Goal: Communication & Community: Answer question/provide support

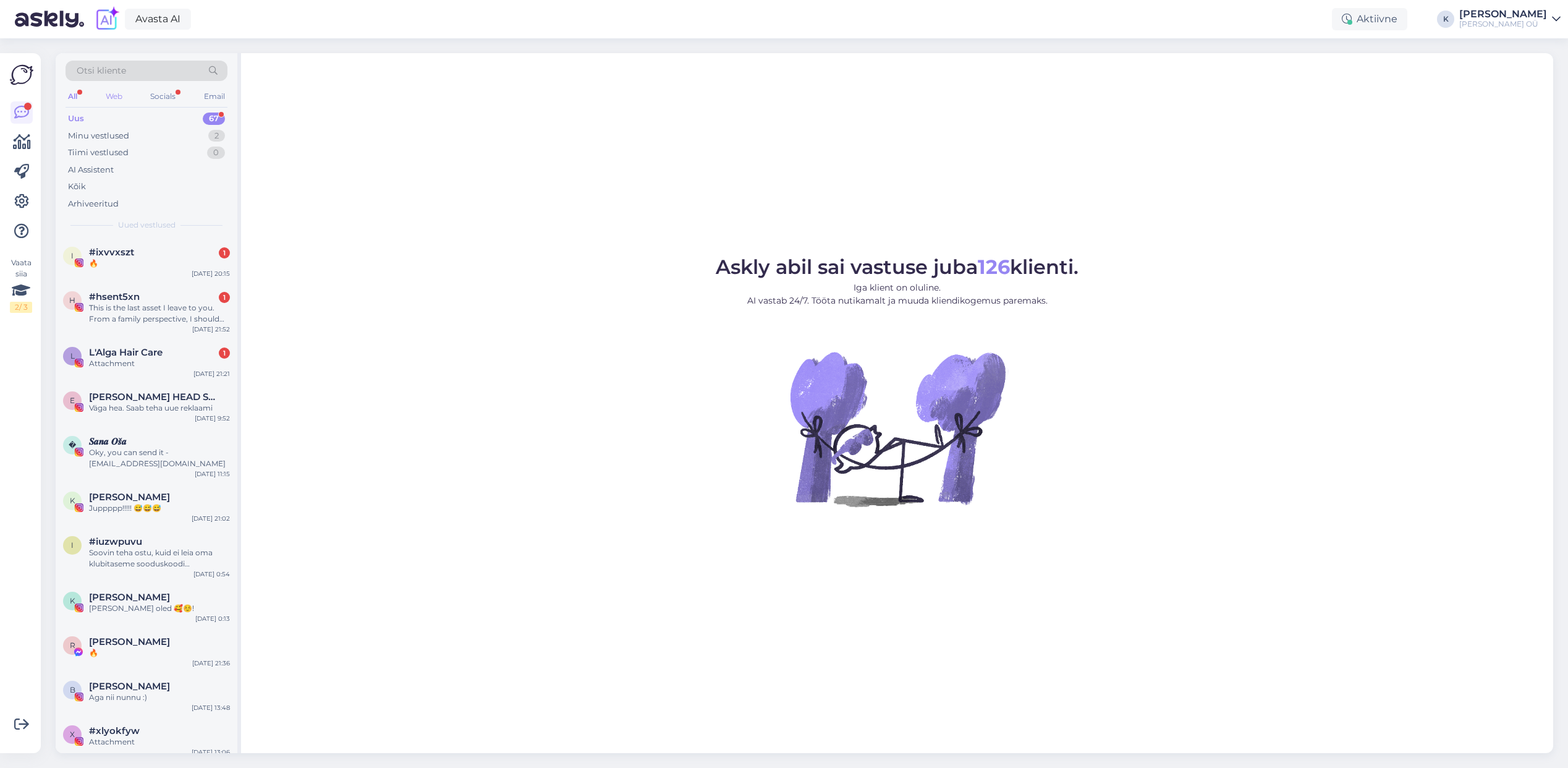
click at [125, 97] on div "Web" at bounding box center [114, 96] width 22 height 16
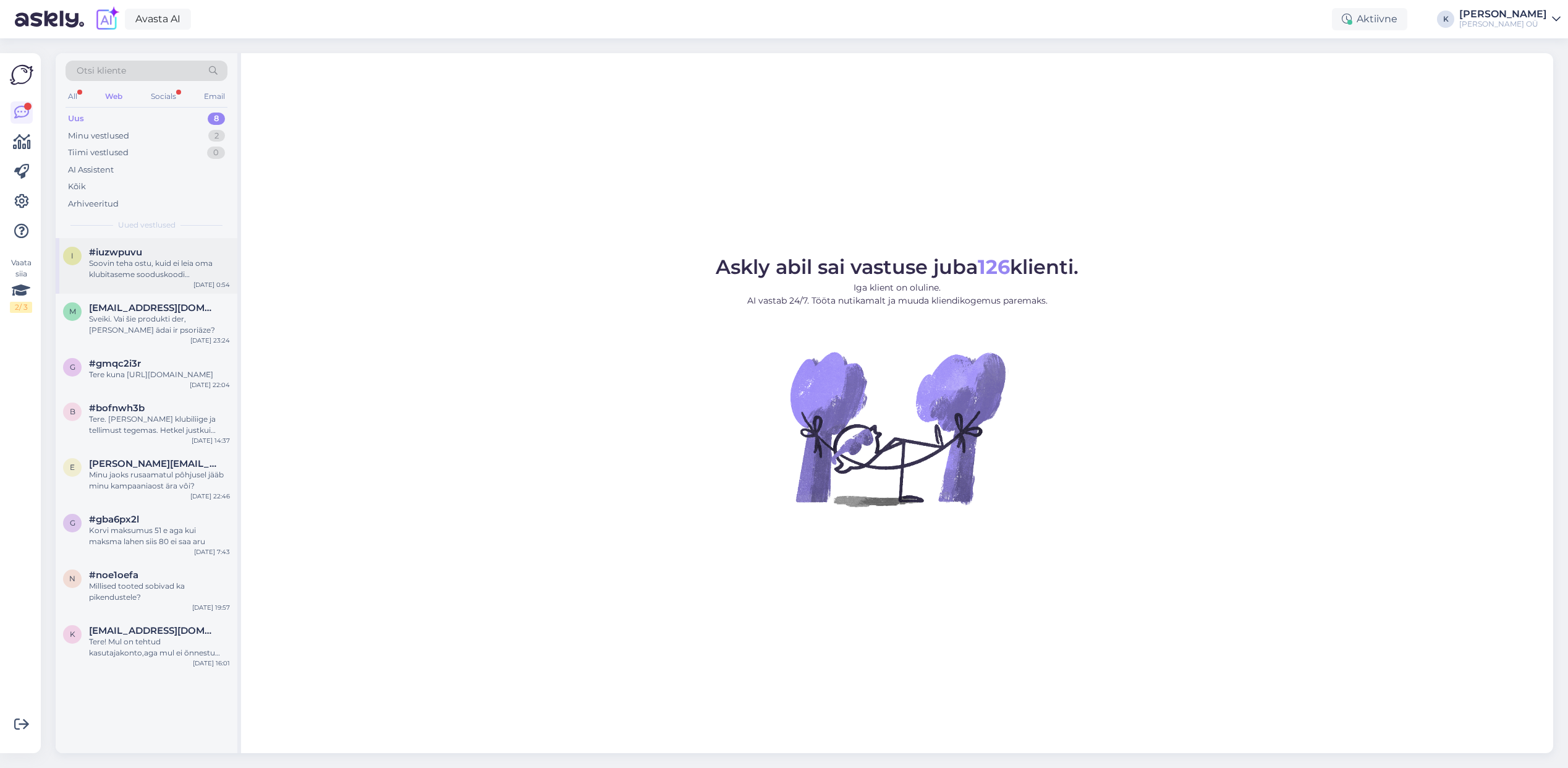
click at [128, 256] on span "#iuzwpuvu" at bounding box center [115, 252] width 53 height 11
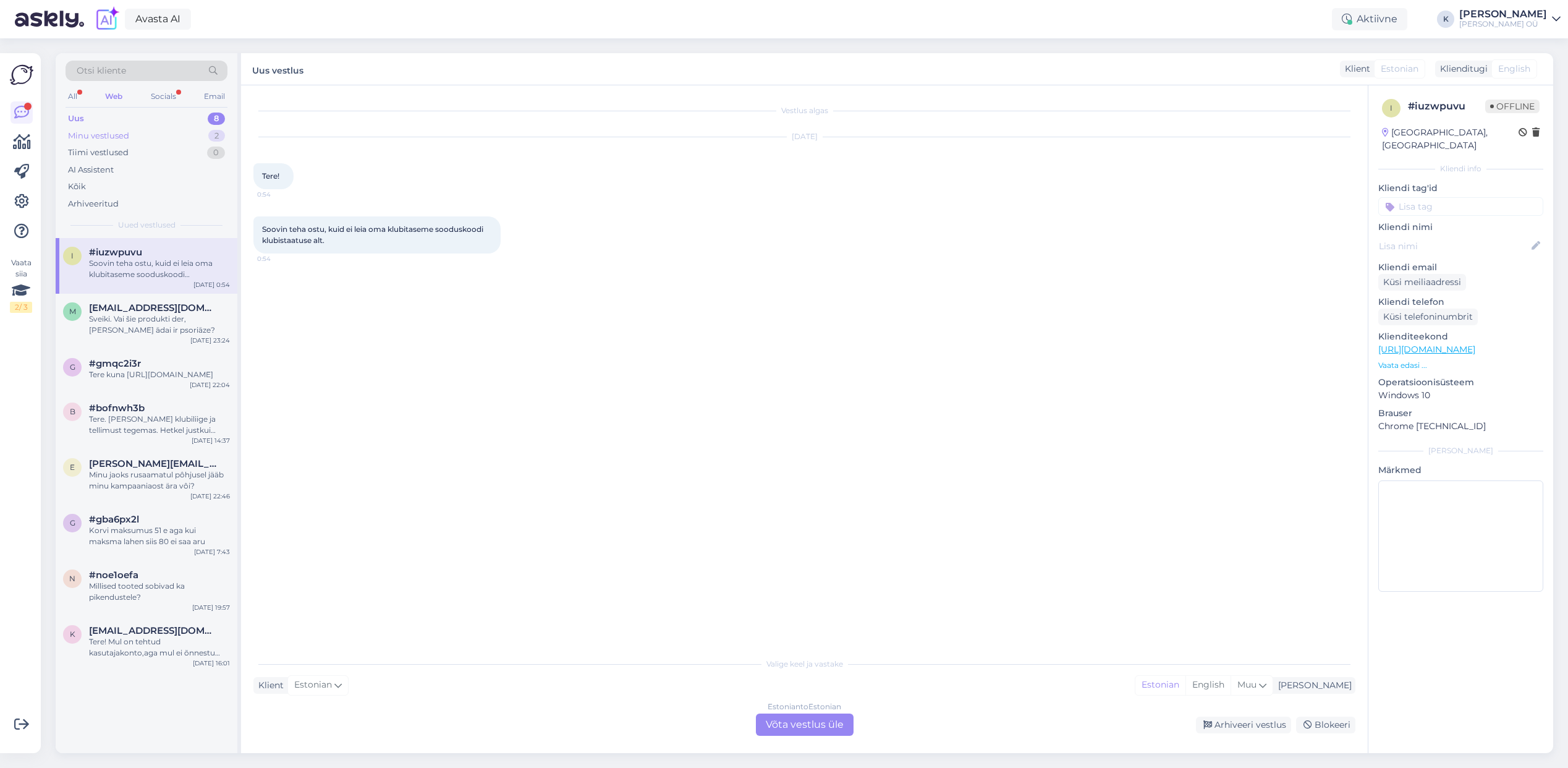
click at [96, 137] on div "Minu vestlused" at bounding box center [98, 136] width 61 height 13
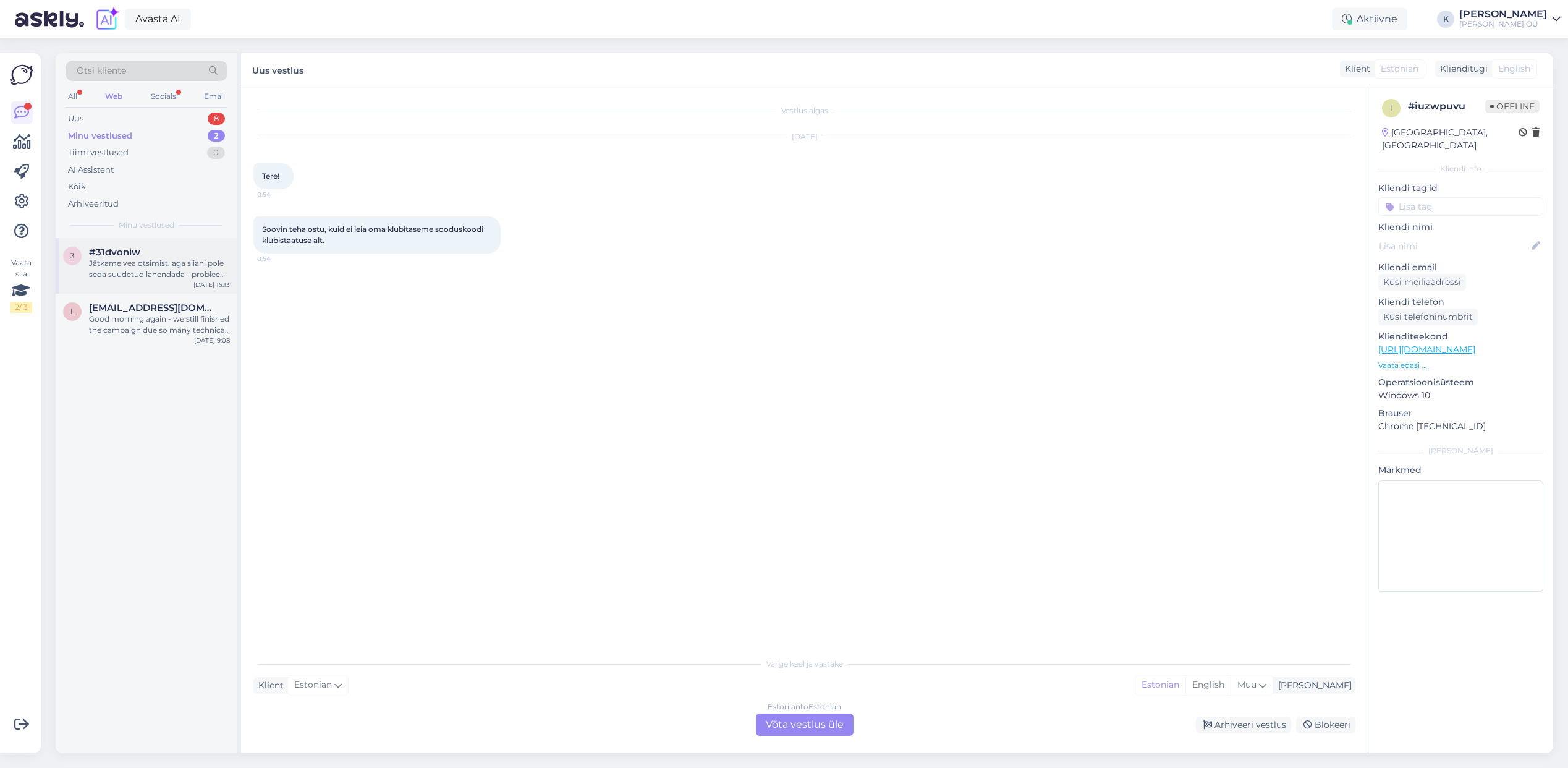
click at [118, 265] on div "Jätkame vea otsimist, aga siiani pole seda suudetud lahendada - probleem eksist…" at bounding box center [159, 269] width 141 height 22
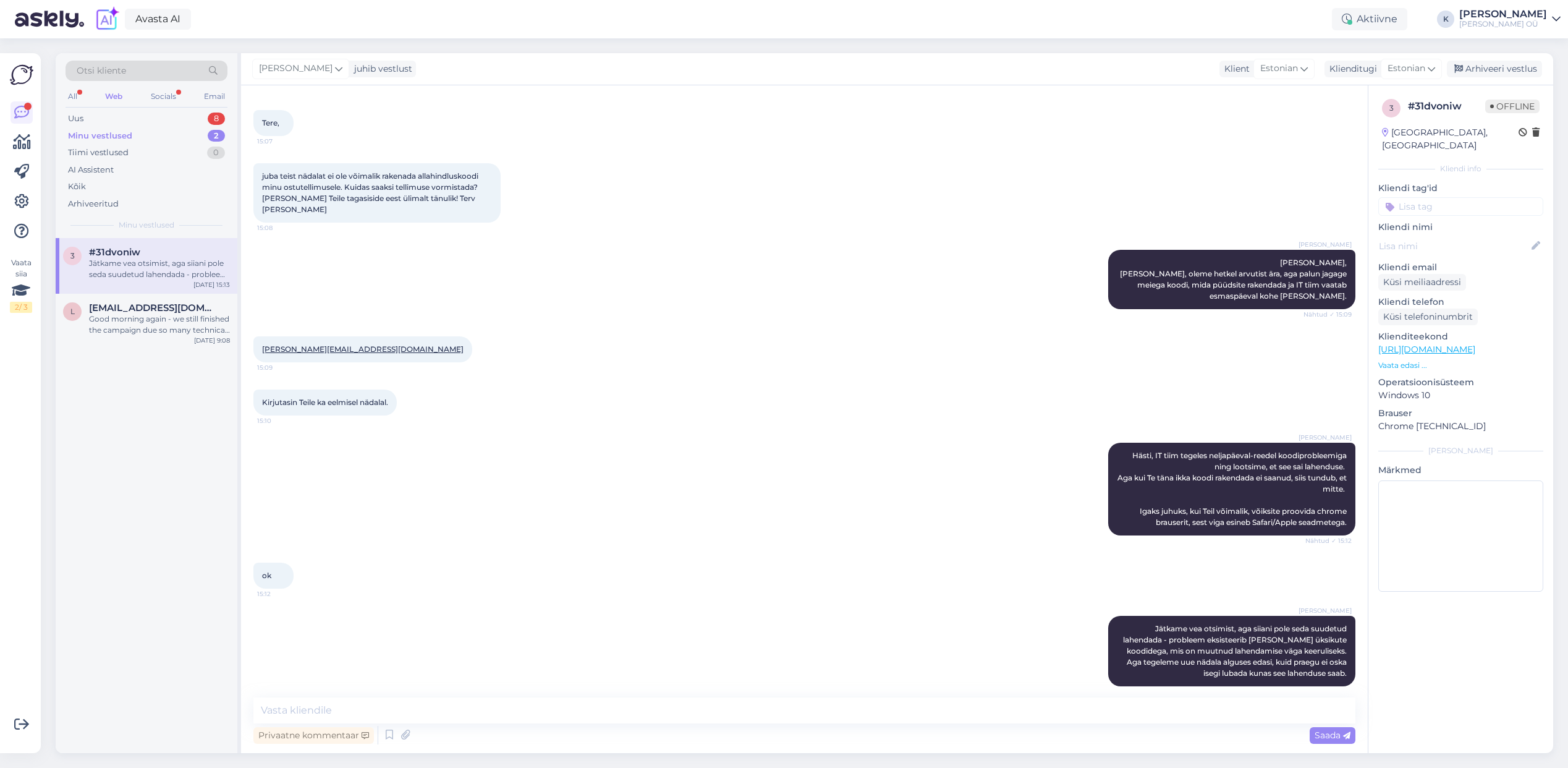
scroll to position [53, 0]
click at [331, 705] on textarea at bounding box center [804, 710] width 1102 height 26
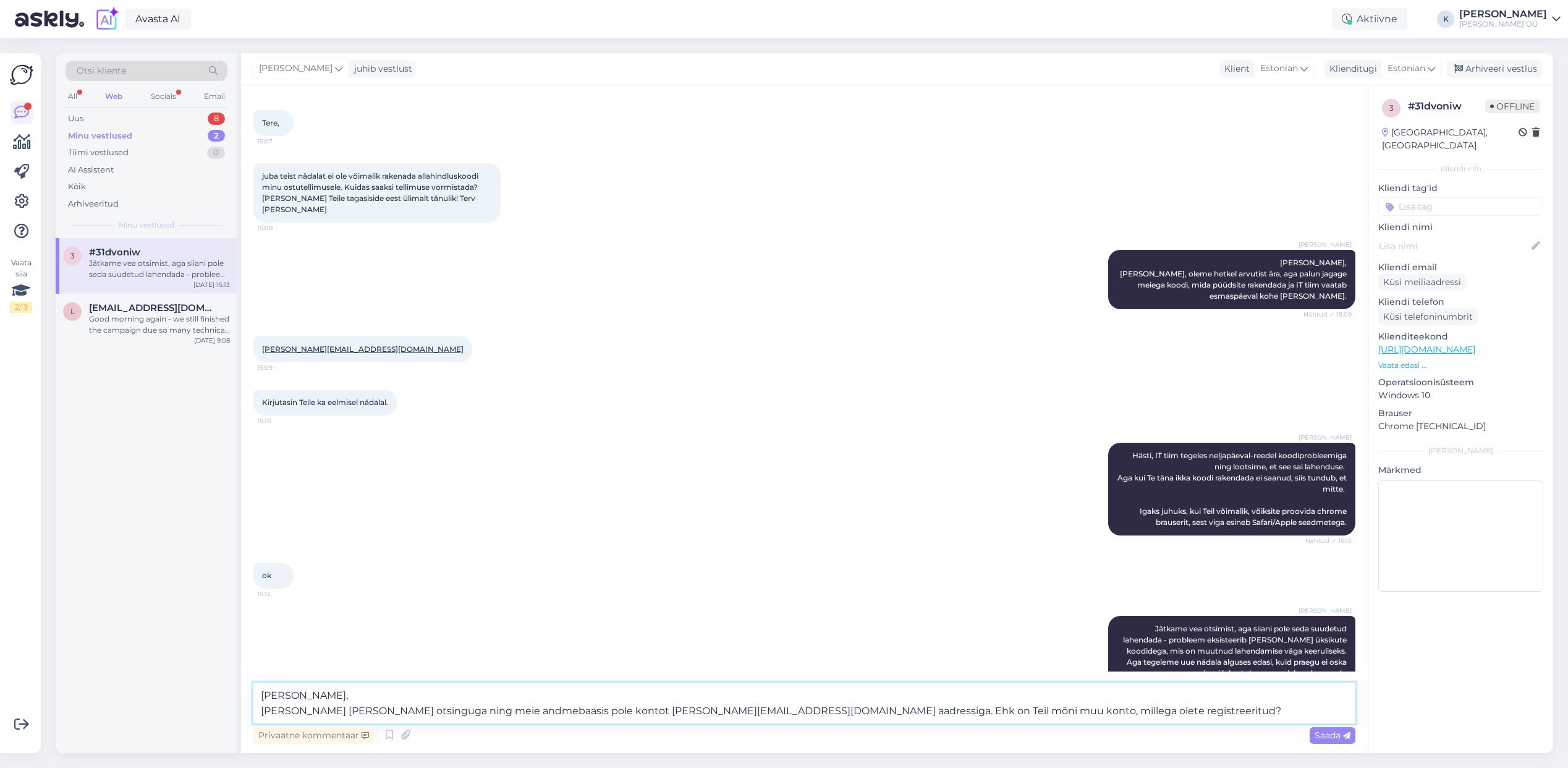
drag, startPoint x: 263, startPoint y: 696, endPoint x: 1026, endPoint y: 722, distance: 763.4
click at [1026, 722] on textarea "[PERSON_NAME], [PERSON_NAME] [PERSON_NAME] otsinguga ning meie andmebaasis pole…" at bounding box center [804, 703] width 1102 height 41
type textarea "[PERSON_NAME], [PERSON_NAME] [PERSON_NAME] otsinguga ning meie andmebaasis pole…"
click at [106, 207] on div "Arhiveeritud" at bounding box center [93, 204] width 51 height 13
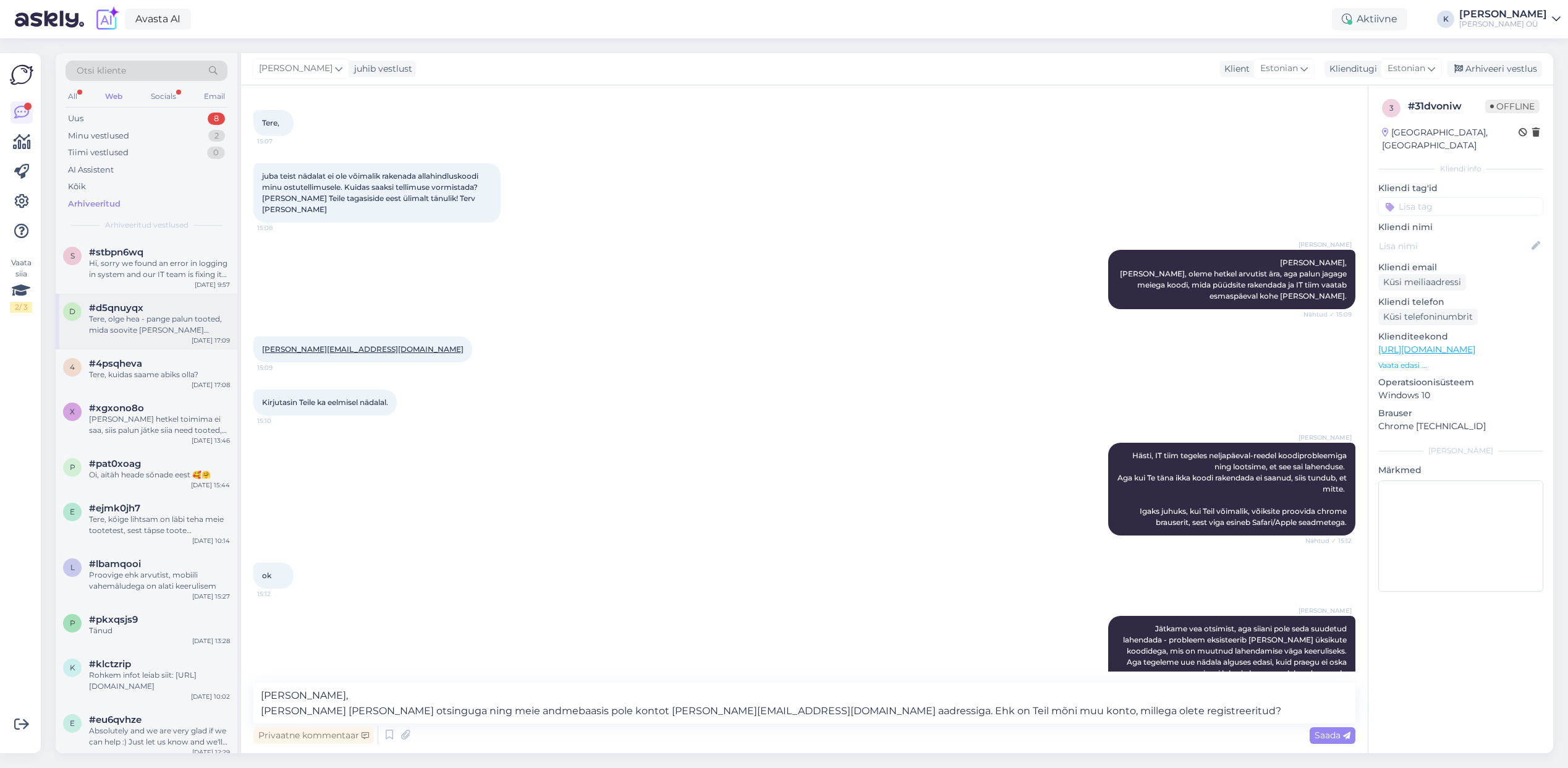
click at [130, 332] on div "Tere, olge hea - pange palun tooted, mida soovite [PERSON_NAME] [PERSON_NAME] […" at bounding box center [159, 325] width 141 height 22
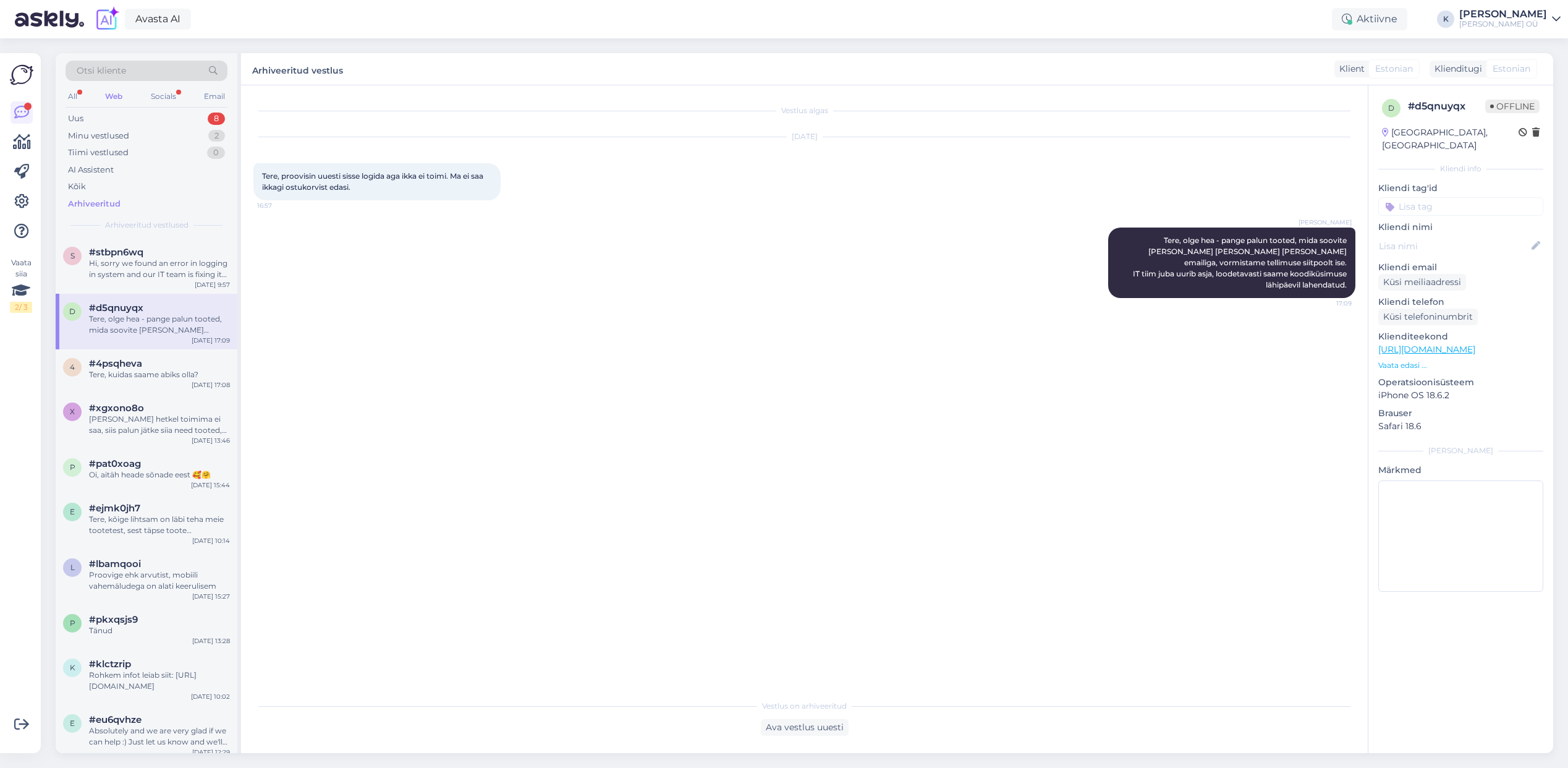
scroll to position [0, 0]
click at [132, 370] on div "Tere, kuidas saame abiks olla?" at bounding box center [159, 375] width 141 height 11
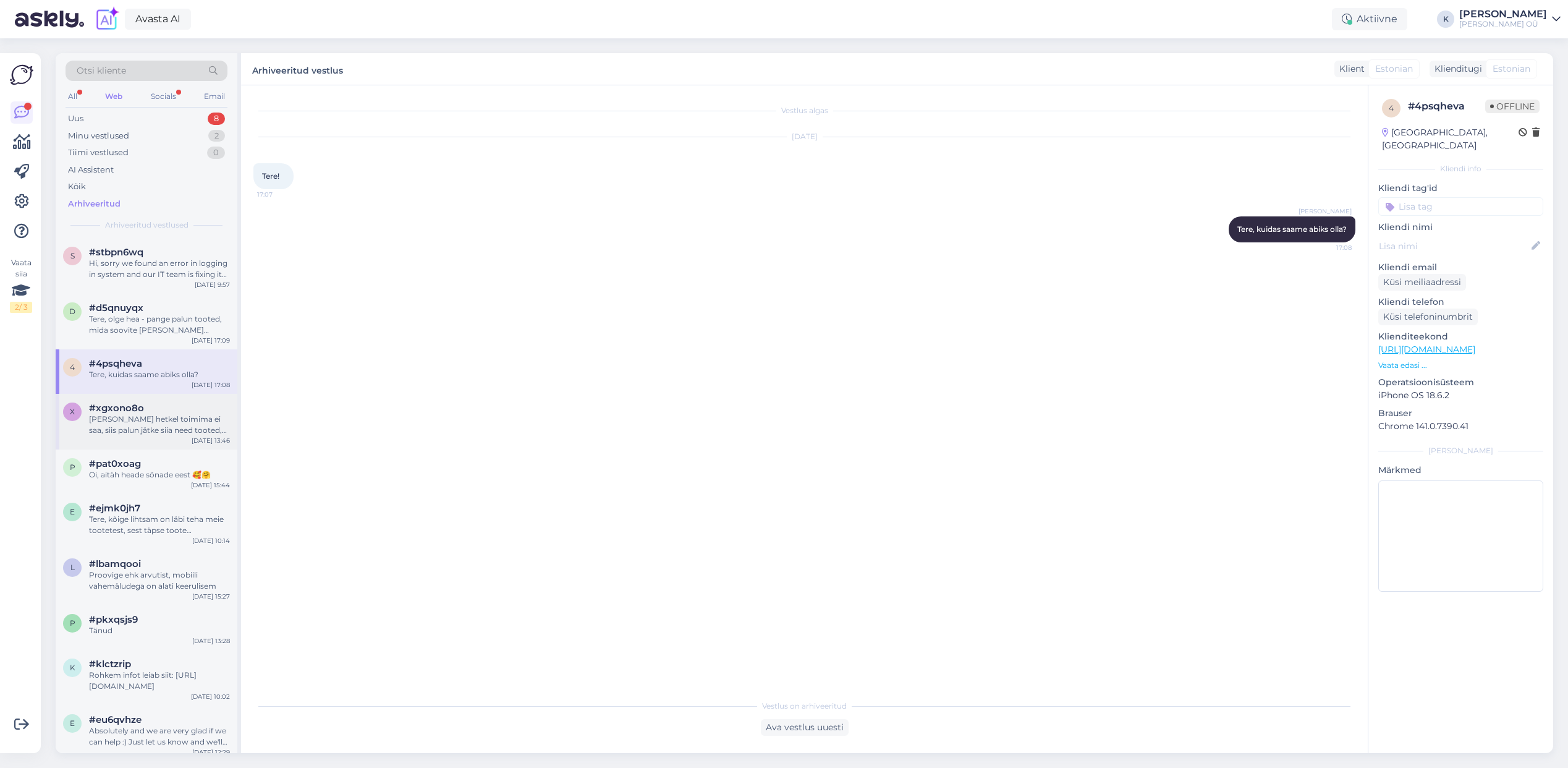
click at [138, 416] on div "[PERSON_NAME] hetkel toimima ei saa, siis palun jätke siia need tooted, [PERSON…" at bounding box center [159, 425] width 141 height 22
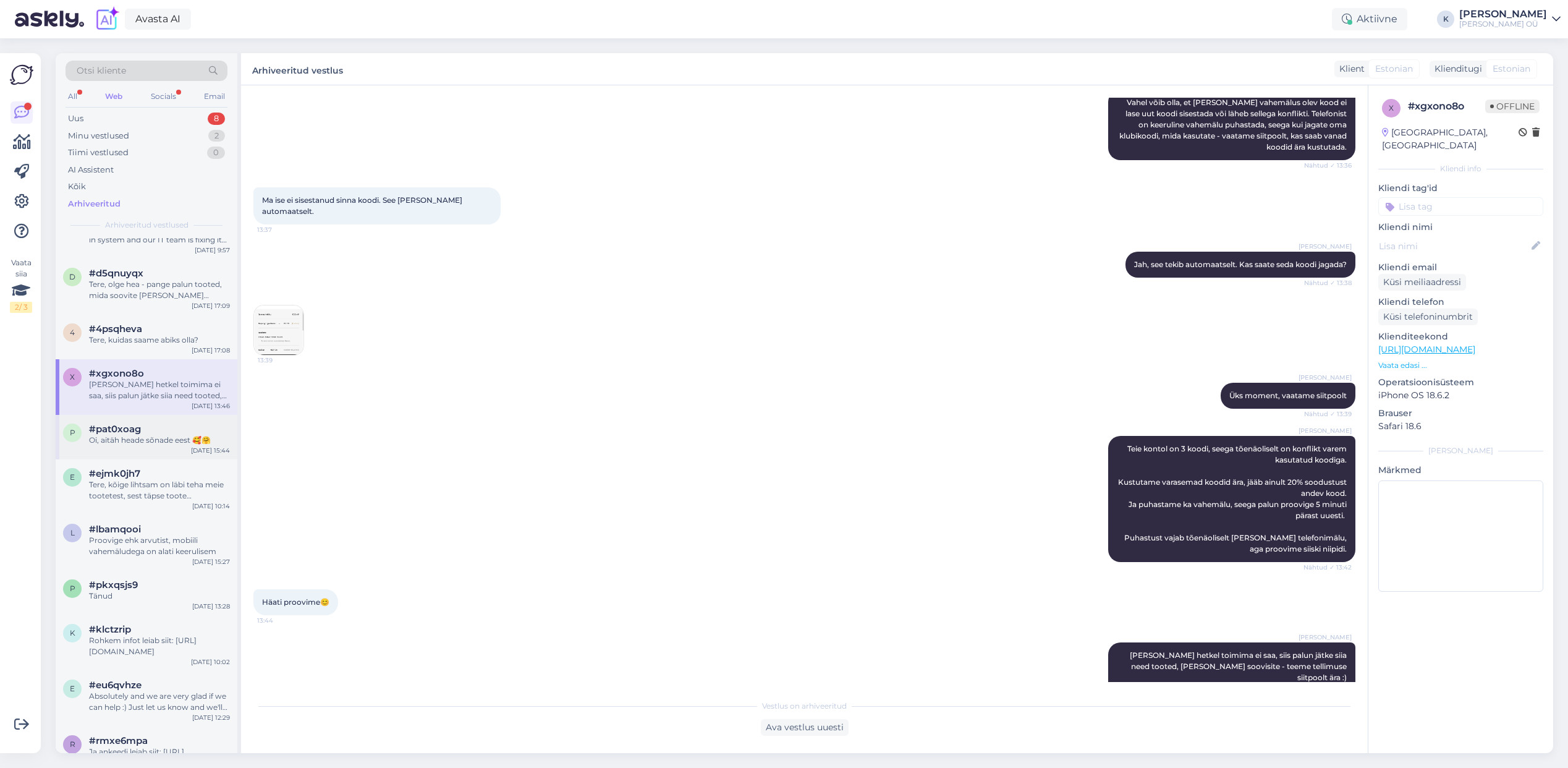
scroll to position [35, 0]
click at [147, 446] on div "p #pat0xoag Oi, aitäh heade sõnade eest 🥰🤗 [DATE] 15:44" at bounding box center [147, 437] width 182 height 45
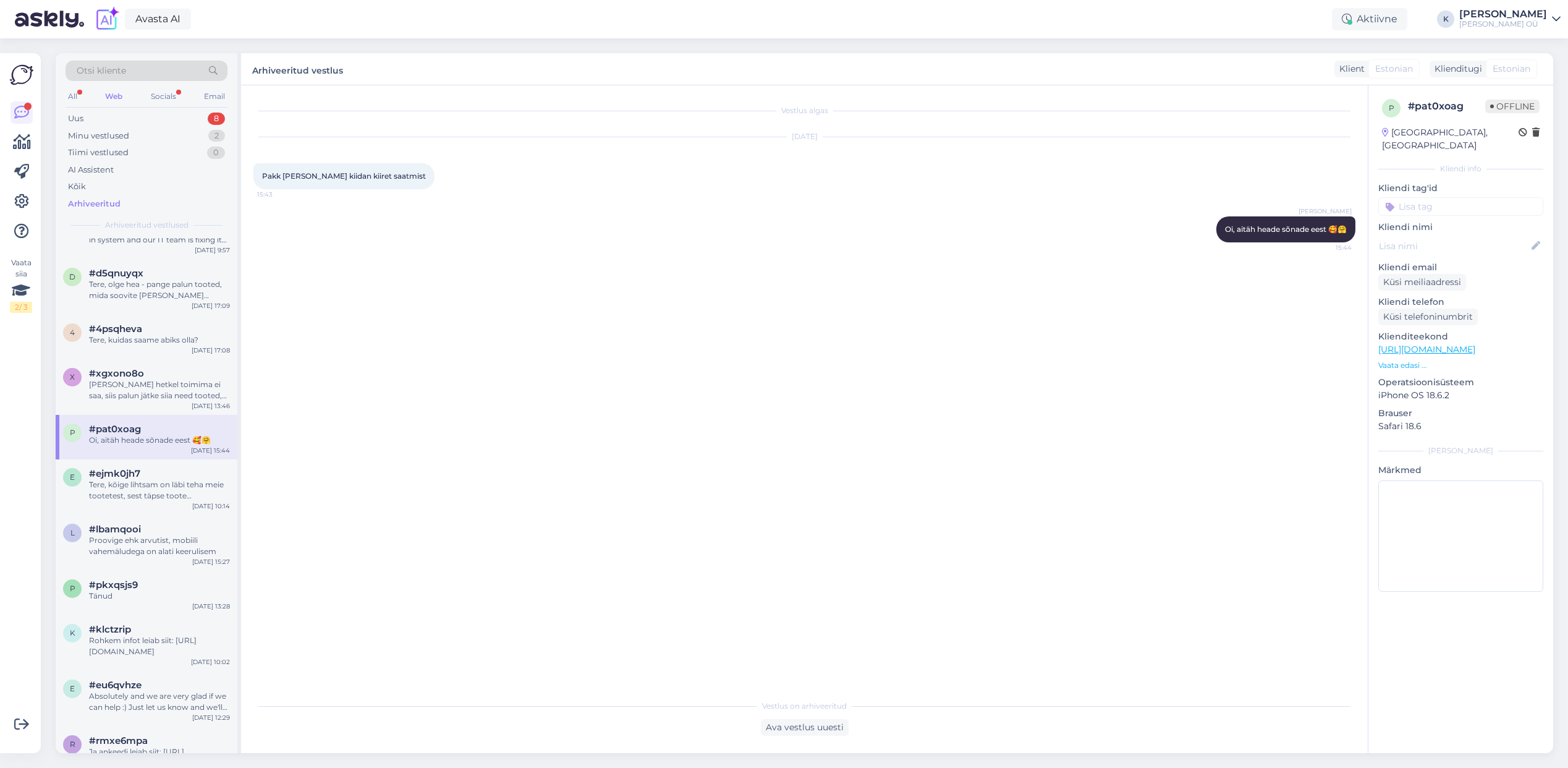
scroll to position [0, 0]
click at [149, 395] on div "[PERSON_NAME] hetkel toimima ei saa, siis palun jätke siia need tooted, [PERSON…" at bounding box center [159, 391] width 141 height 22
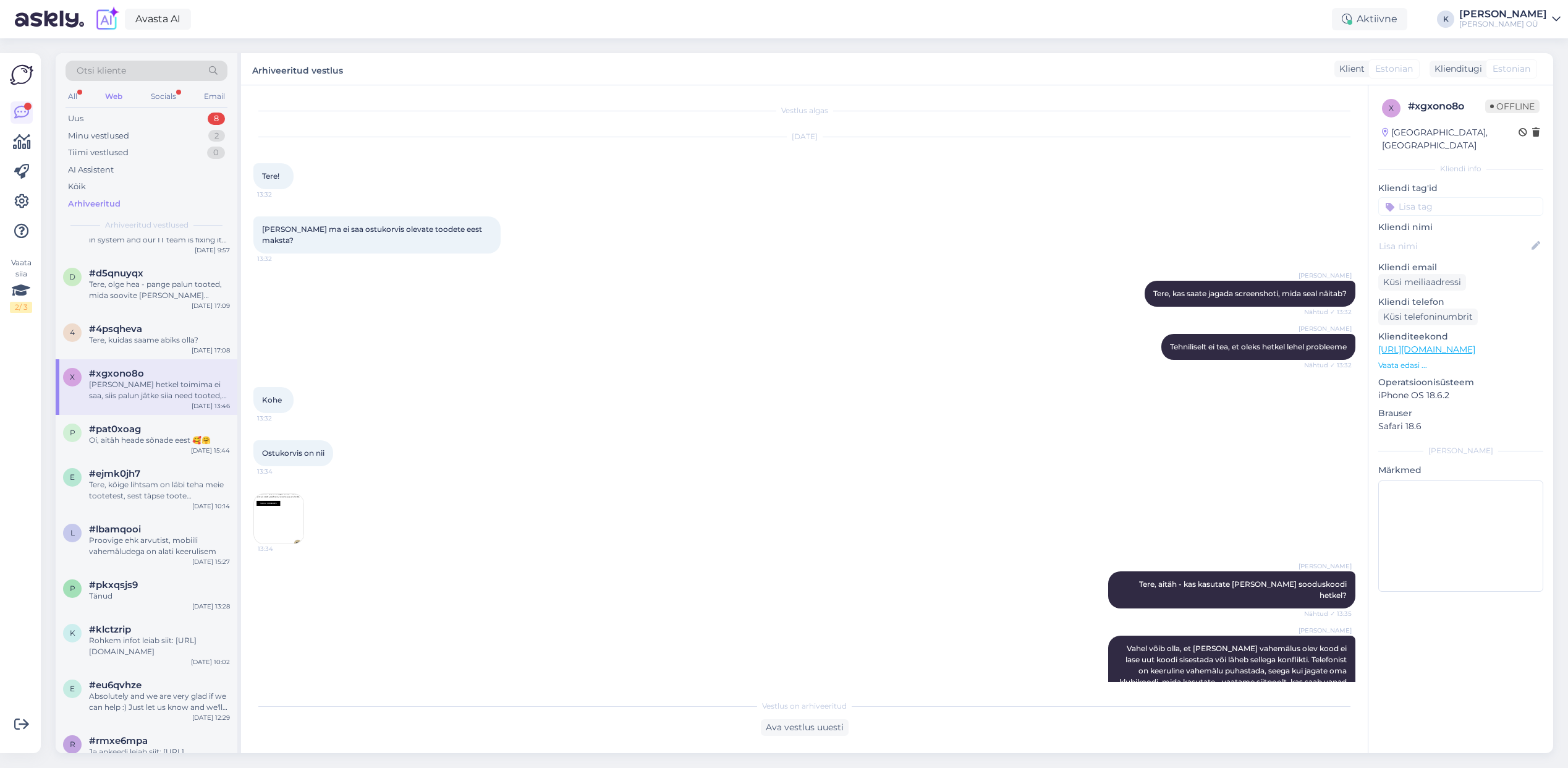
scroll to position [546, 0]
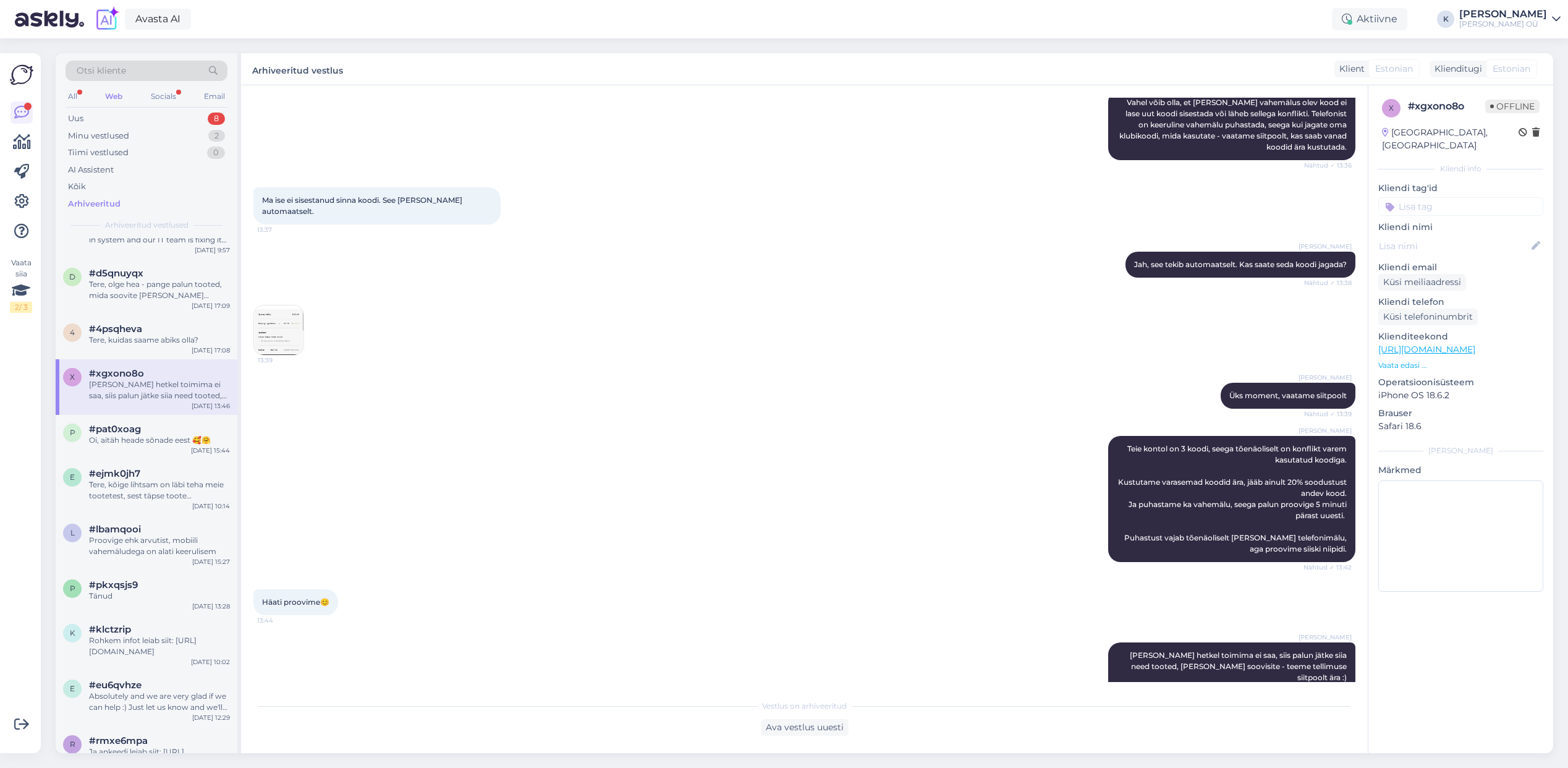
click at [265, 306] on img at bounding box center [278, 330] width 49 height 49
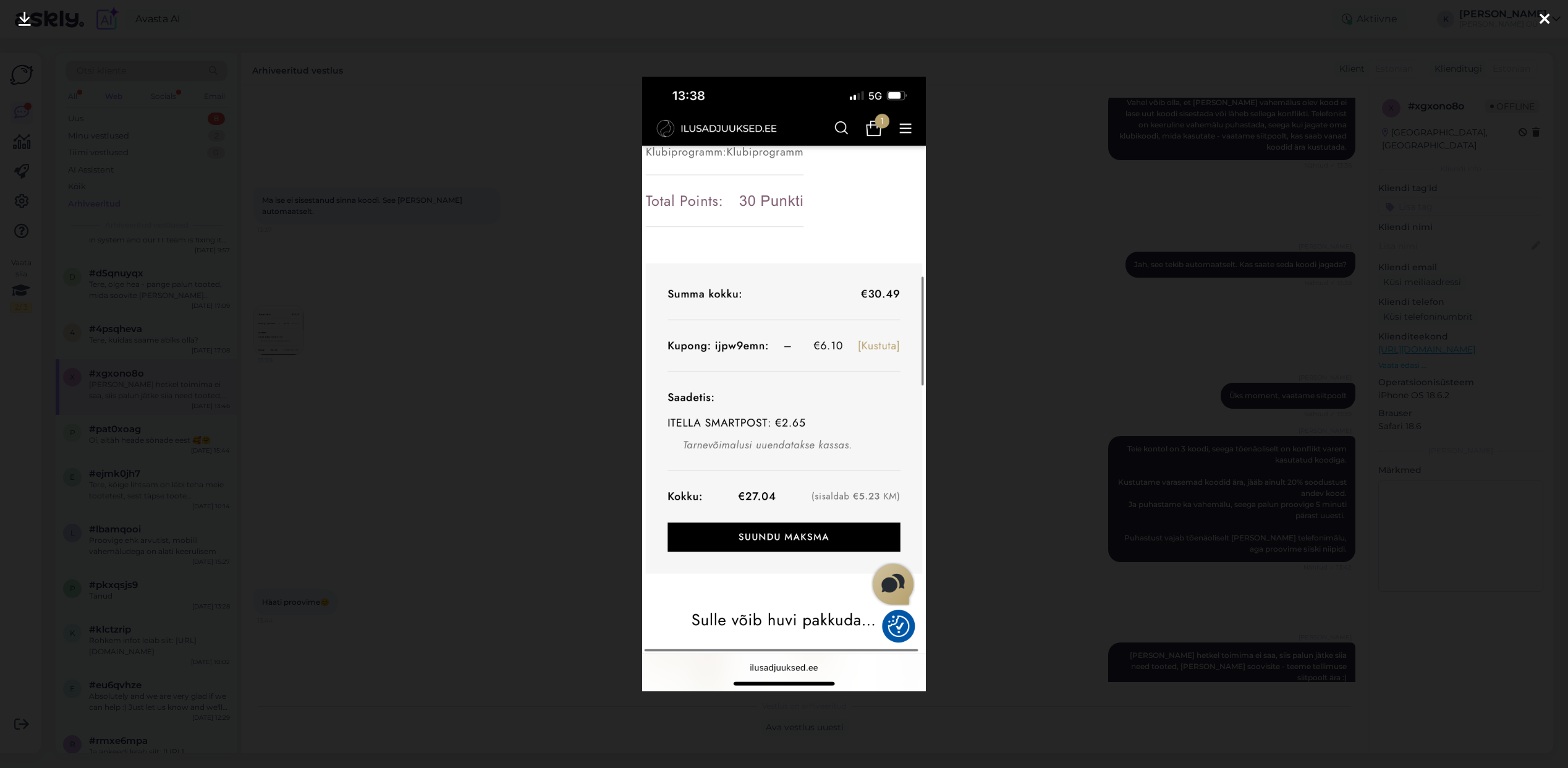
click at [579, 251] on div at bounding box center [784, 384] width 1568 height 768
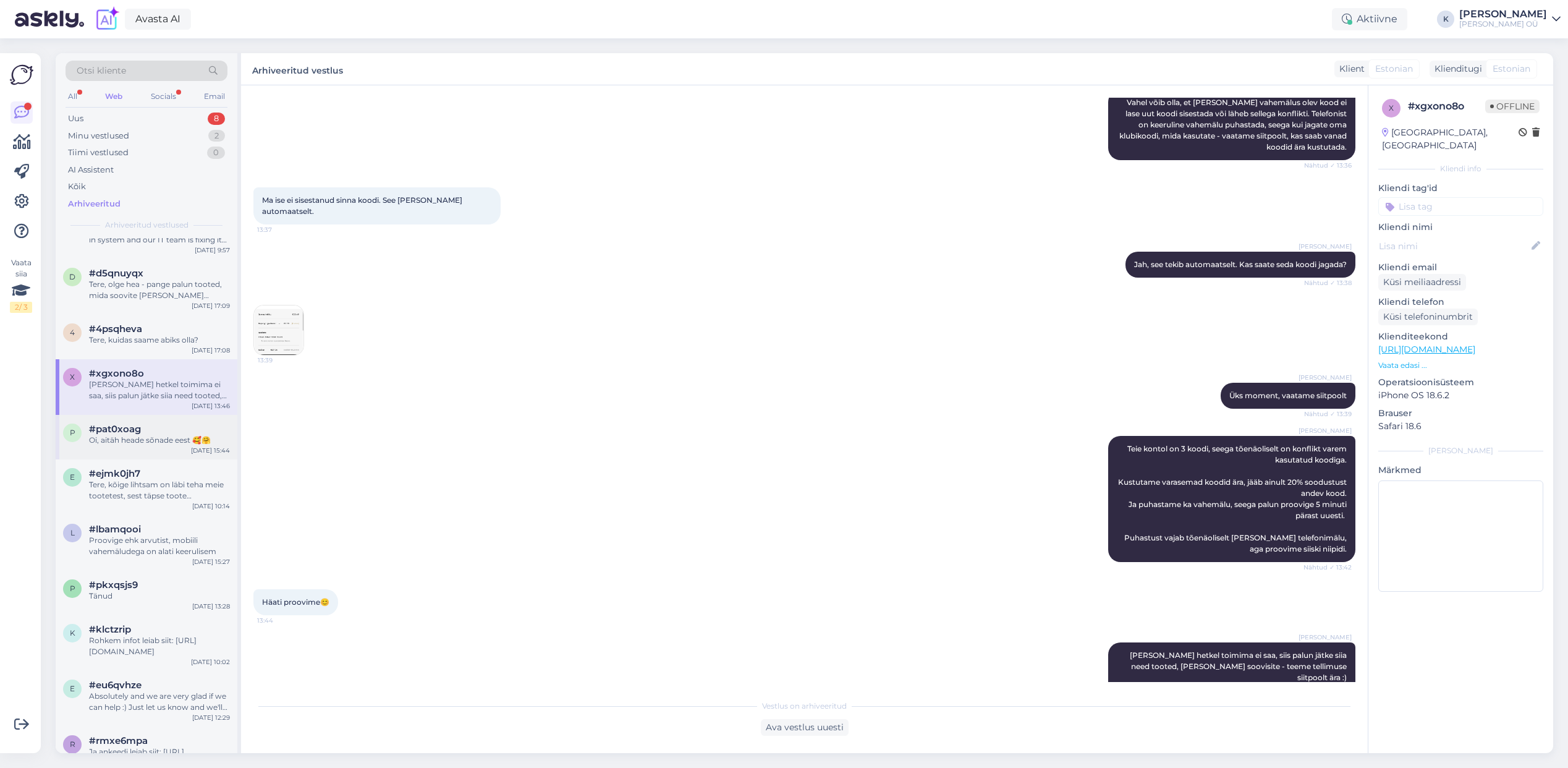
click at [141, 431] on div "#pat0xoag" at bounding box center [159, 429] width 141 height 11
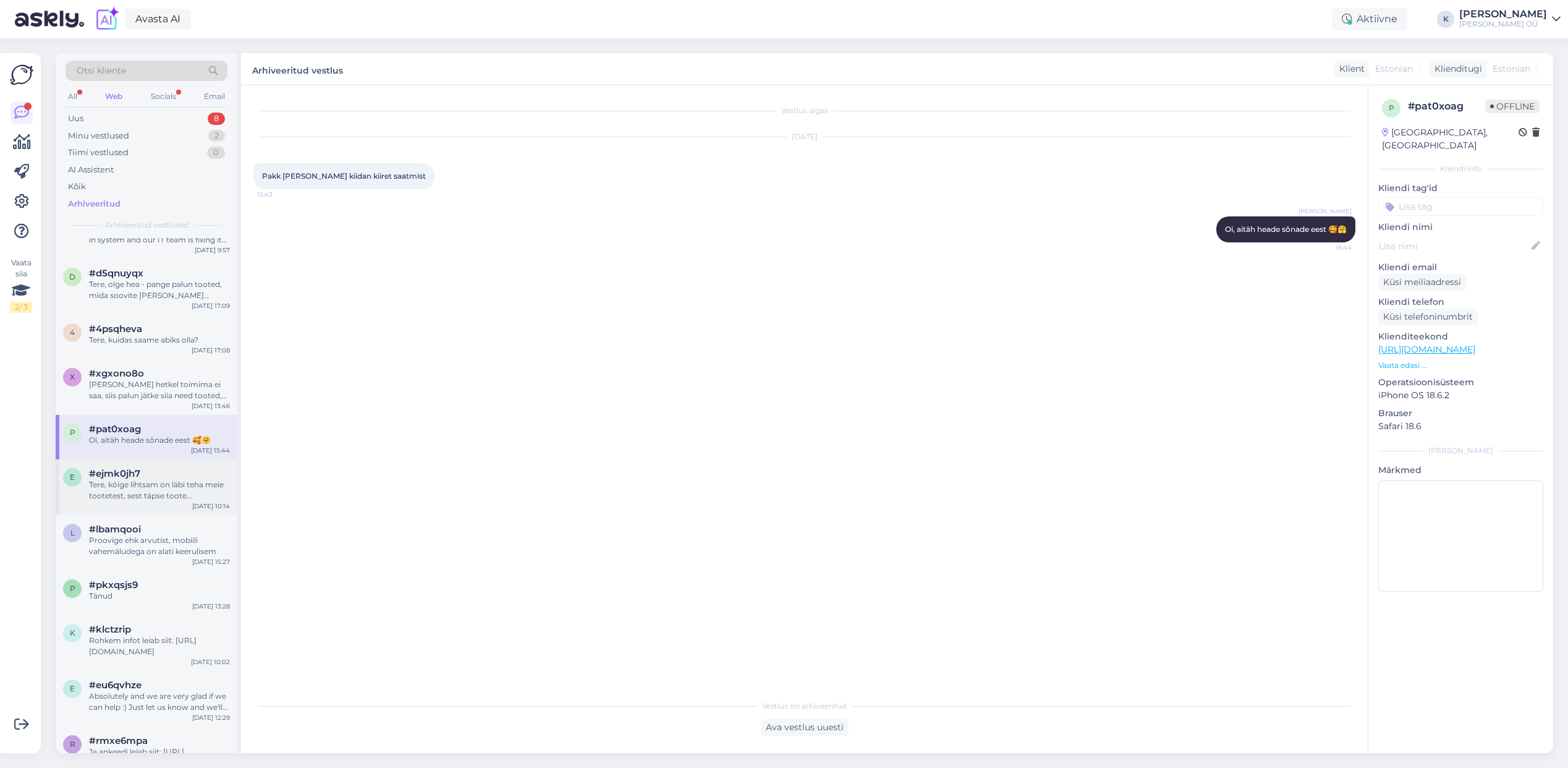
click at [144, 478] on div "#ejmk0jh7" at bounding box center [159, 474] width 141 height 11
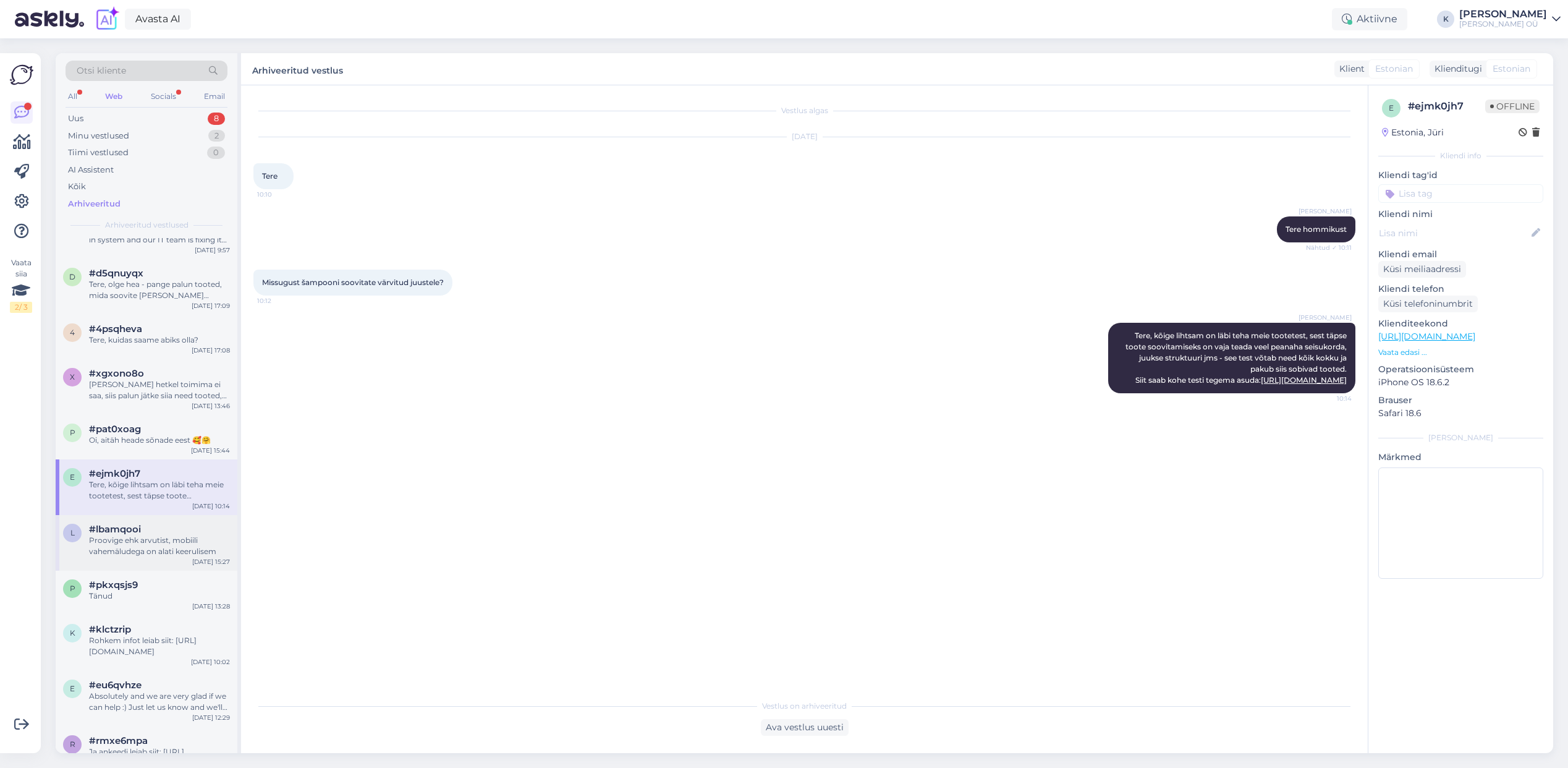
click at [165, 535] on div "Proovige ehk arvutist, mobiili vahemäludega on alati keerulisem" at bounding box center [159, 546] width 141 height 22
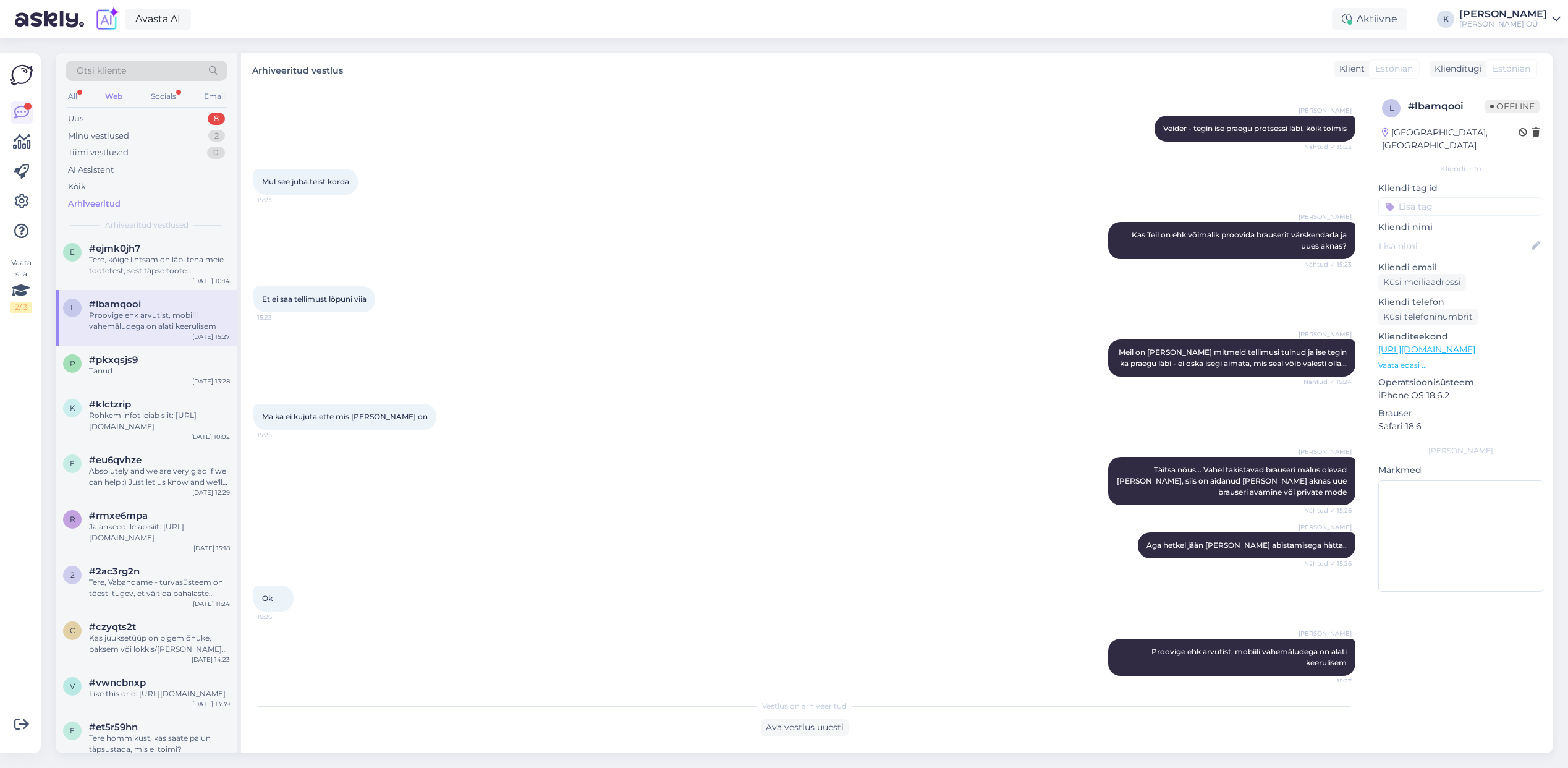
scroll to position [215, 0]
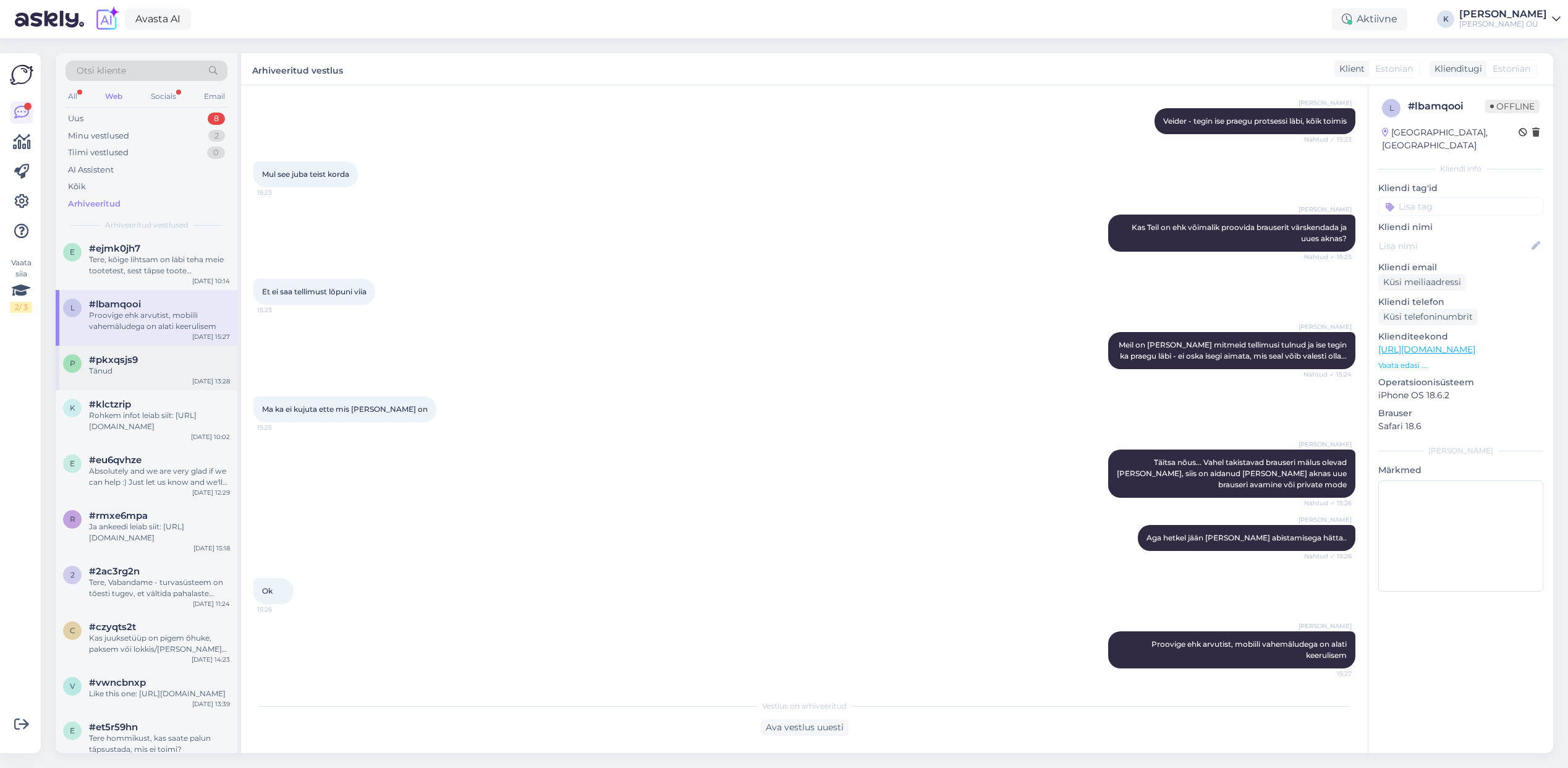
click at [123, 368] on div "Tänud" at bounding box center [159, 371] width 141 height 11
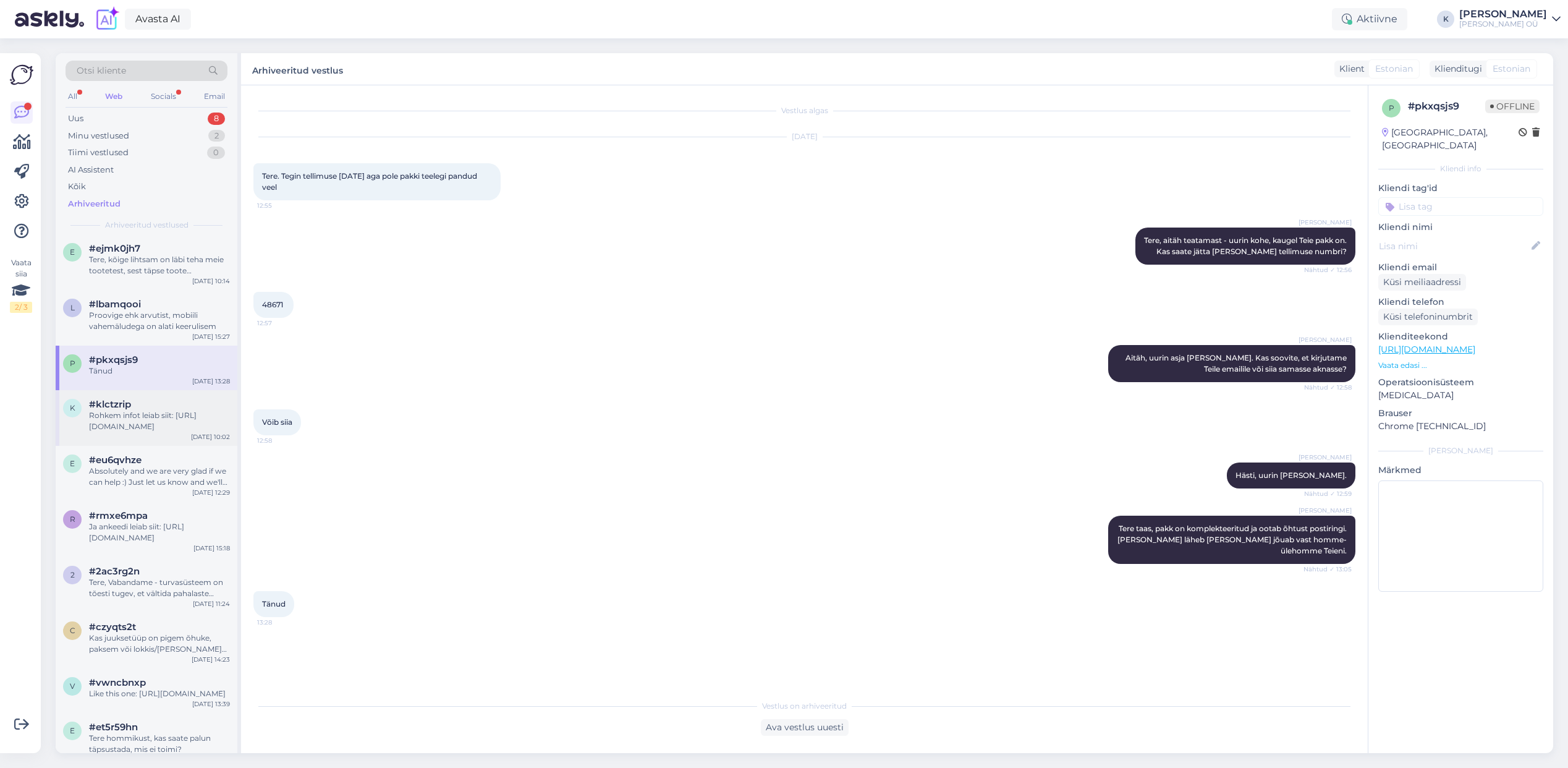
click at [129, 404] on span "#klctzrip" at bounding box center [110, 404] width 42 height 11
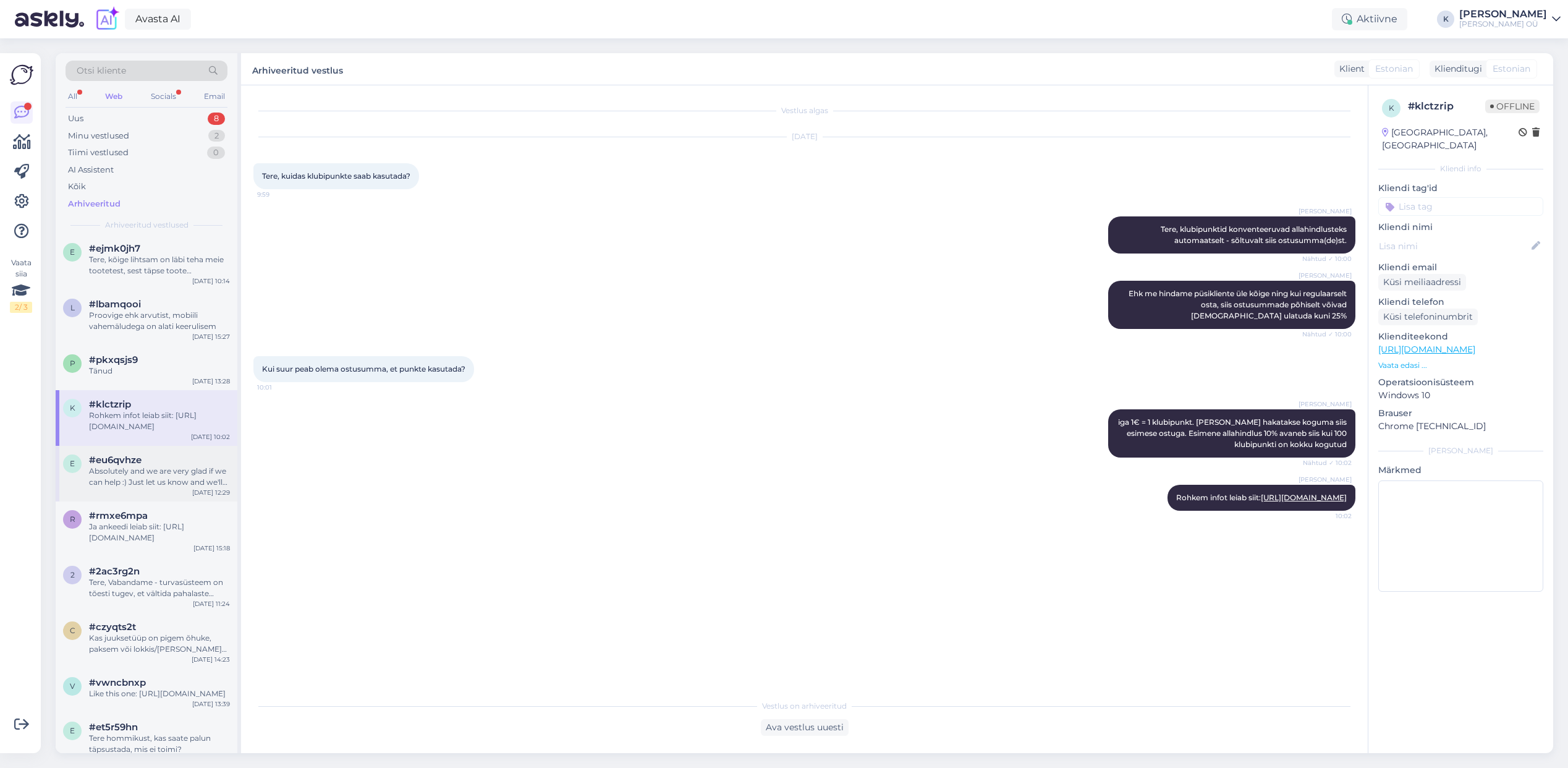
click at [128, 466] on div "Absolutely and we are very glad if we can help :) Just let us know and we'll or…" at bounding box center [159, 477] width 141 height 22
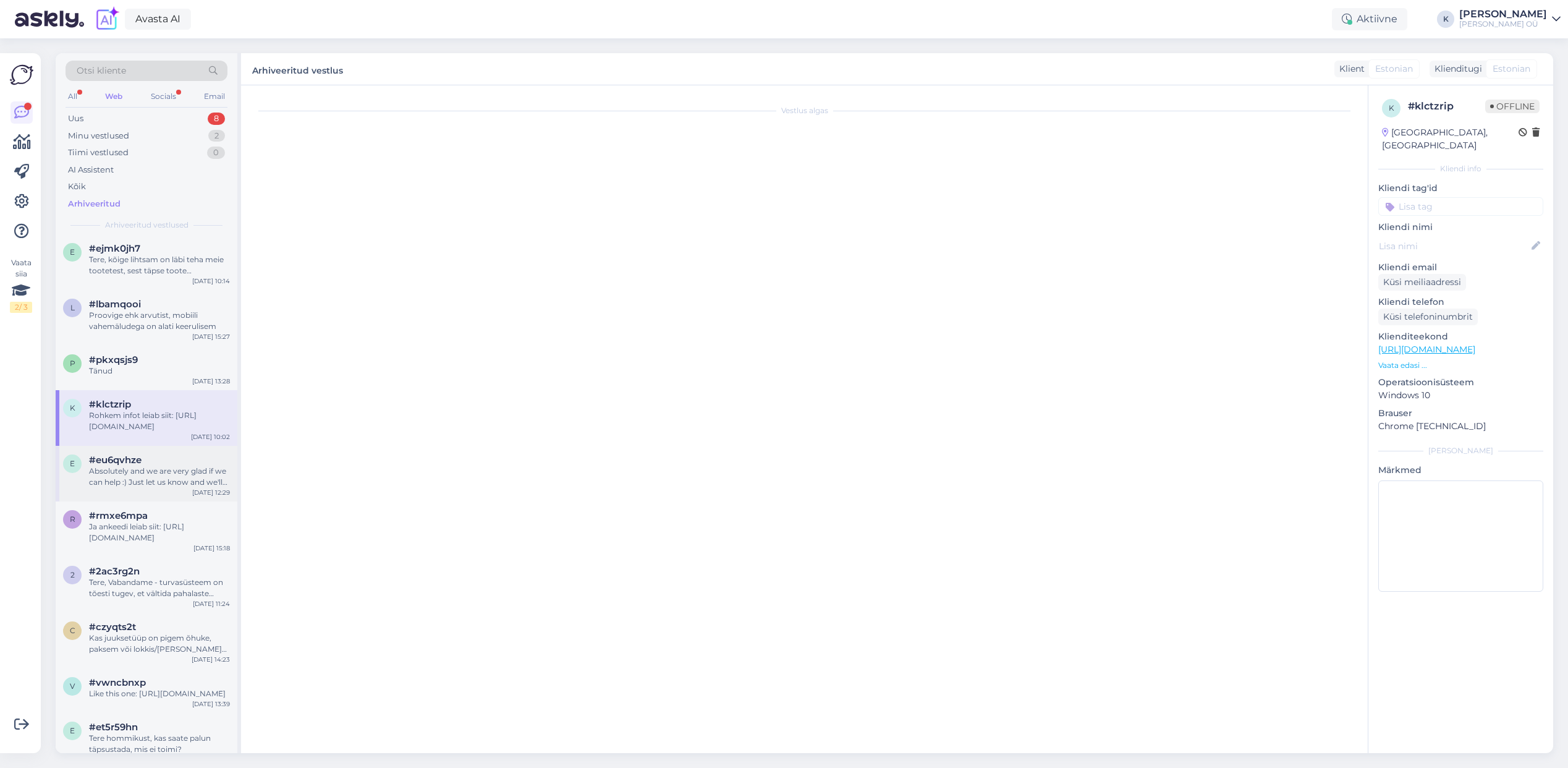
scroll to position [1608, 0]
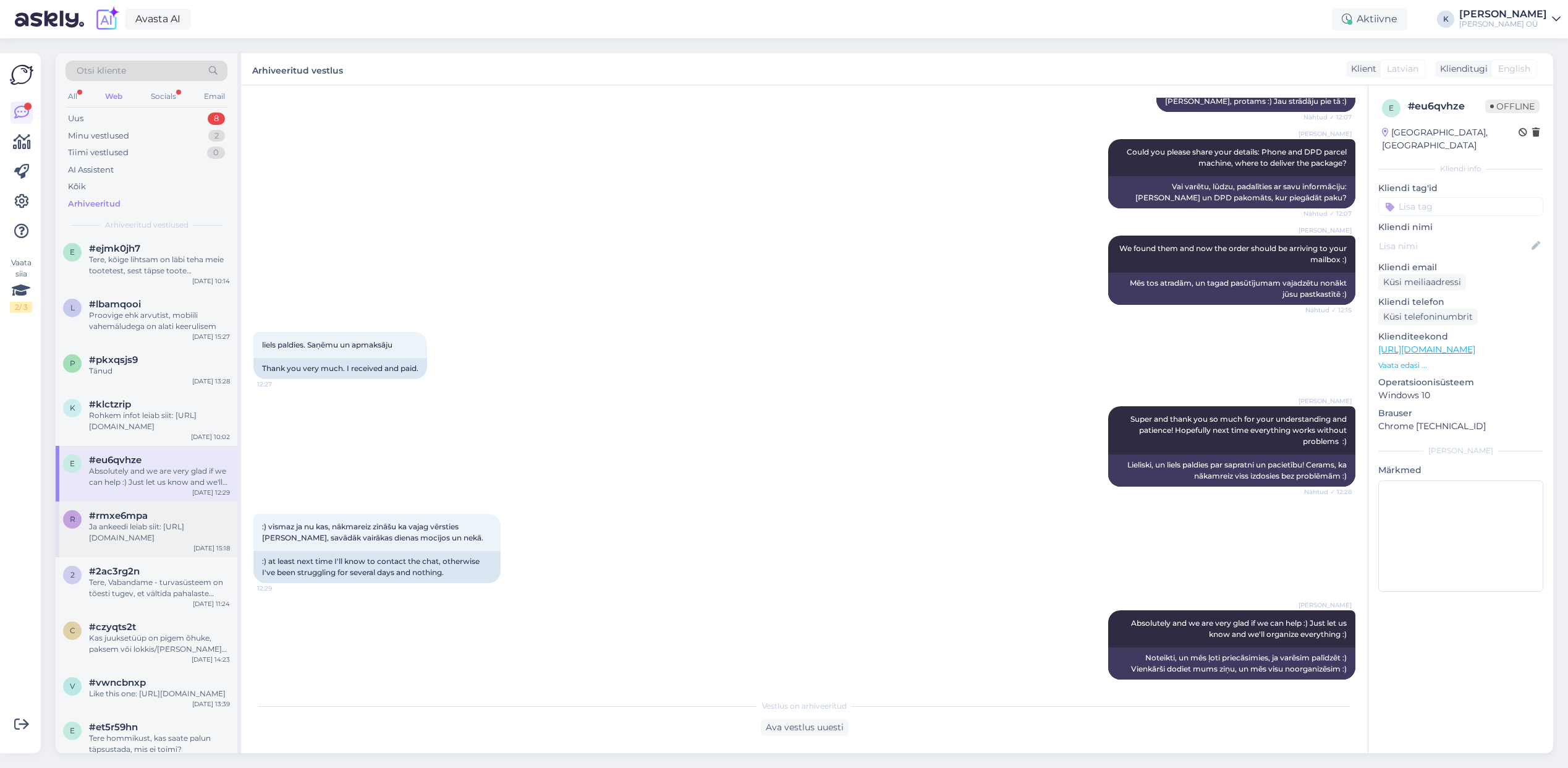
click at [135, 508] on div "r #rmxe6mpa Ja ankeedi leiab siit: [URL][DOMAIN_NAME] [DATE] 15:18" at bounding box center [147, 529] width 182 height 56
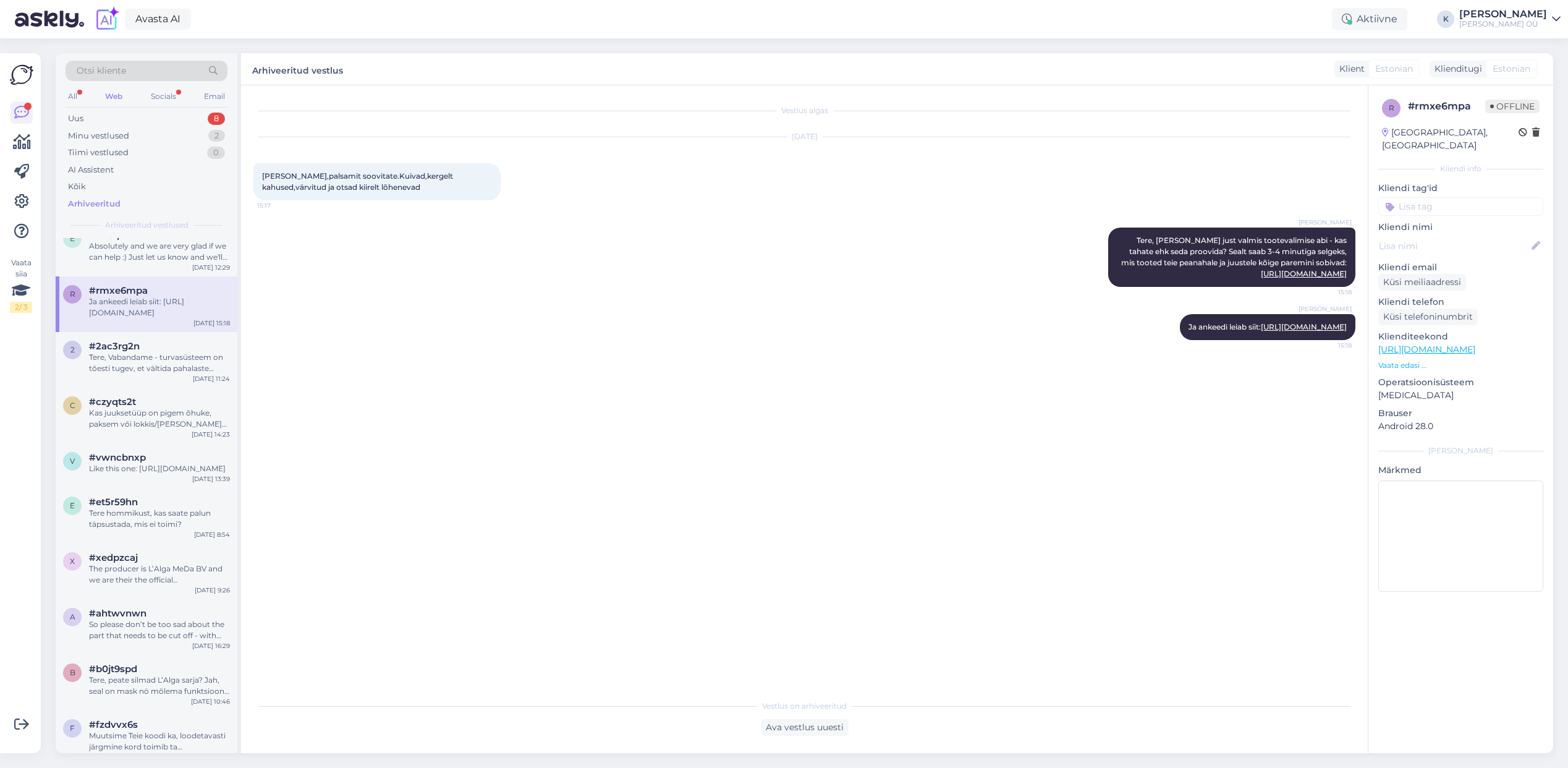
scroll to position [500, 0]
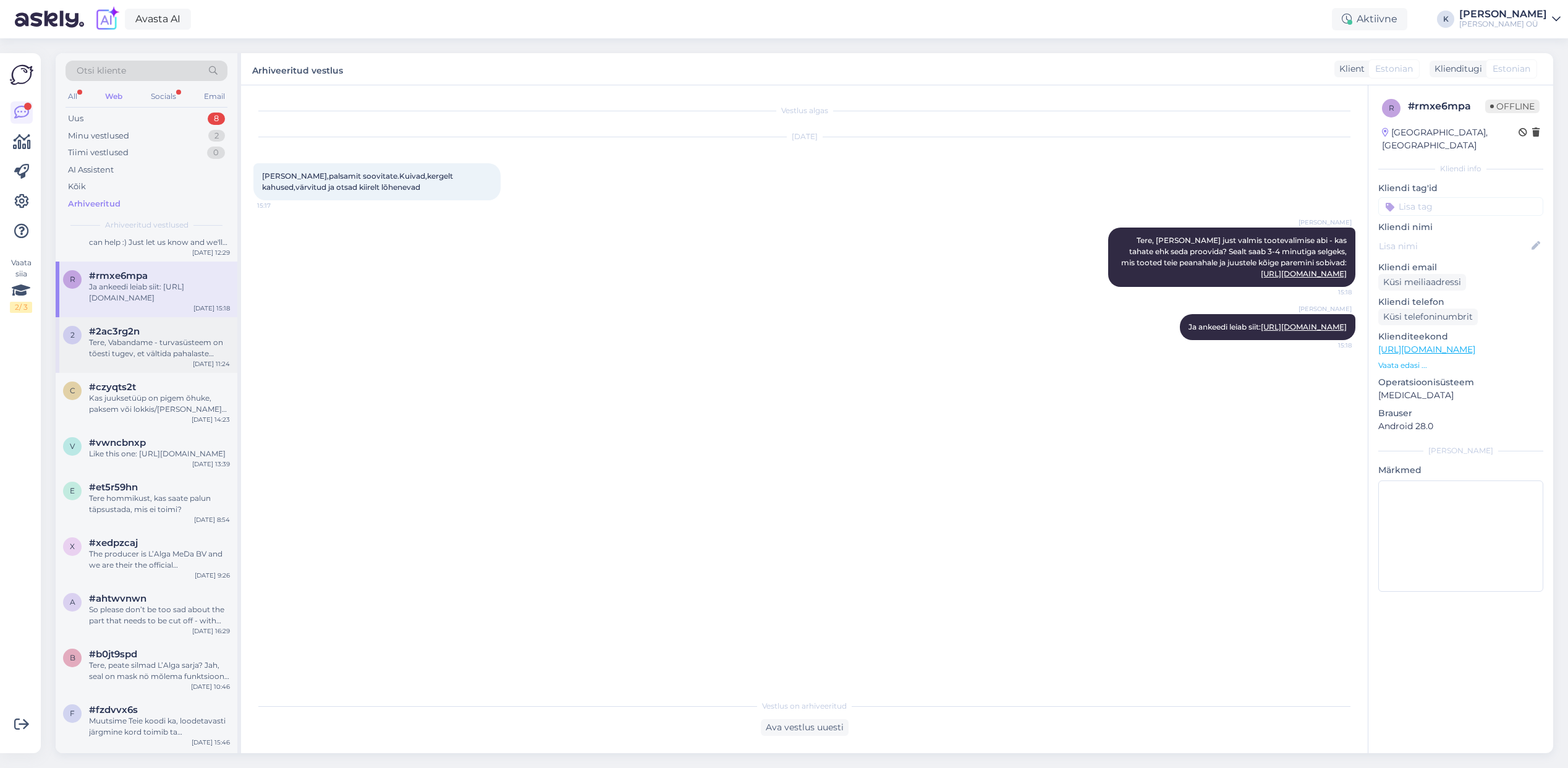
click at [137, 356] on div "Tere, Vabandame - turvasüsteem on tõesti tugev, et vältida pahalaste rünnakuid.…" at bounding box center [159, 348] width 141 height 22
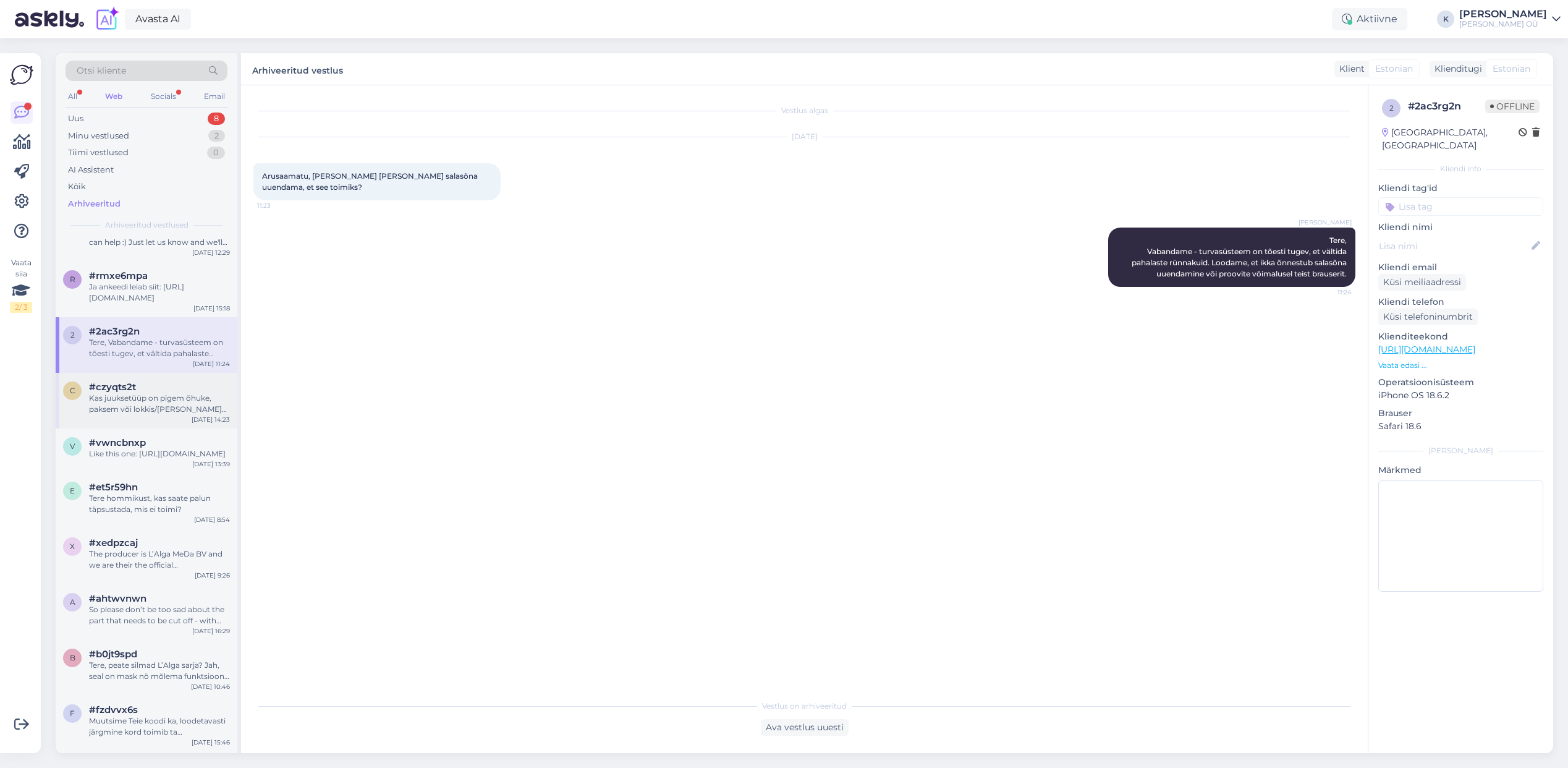
click at [183, 393] on div "Kas juuksetüüp on pigem õhuke, paksem või lokkis/[PERSON_NAME]? Kas juuksed on …" at bounding box center [159, 404] width 141 height 22
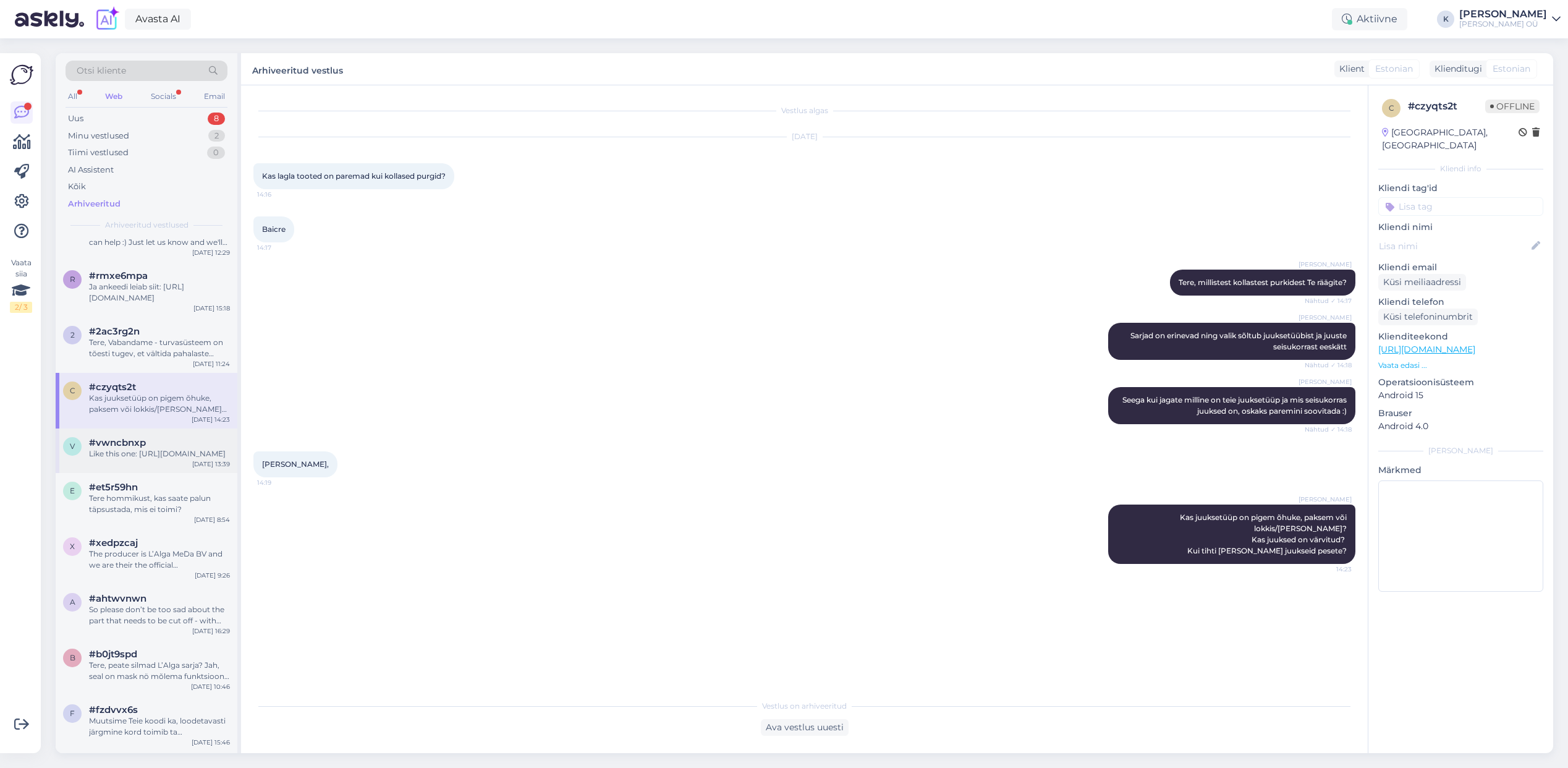
click at [169, 460] on div "Like this one: [URL][DOMAIN_NAME]" at bounding box center [159, 454] width 141 height 11
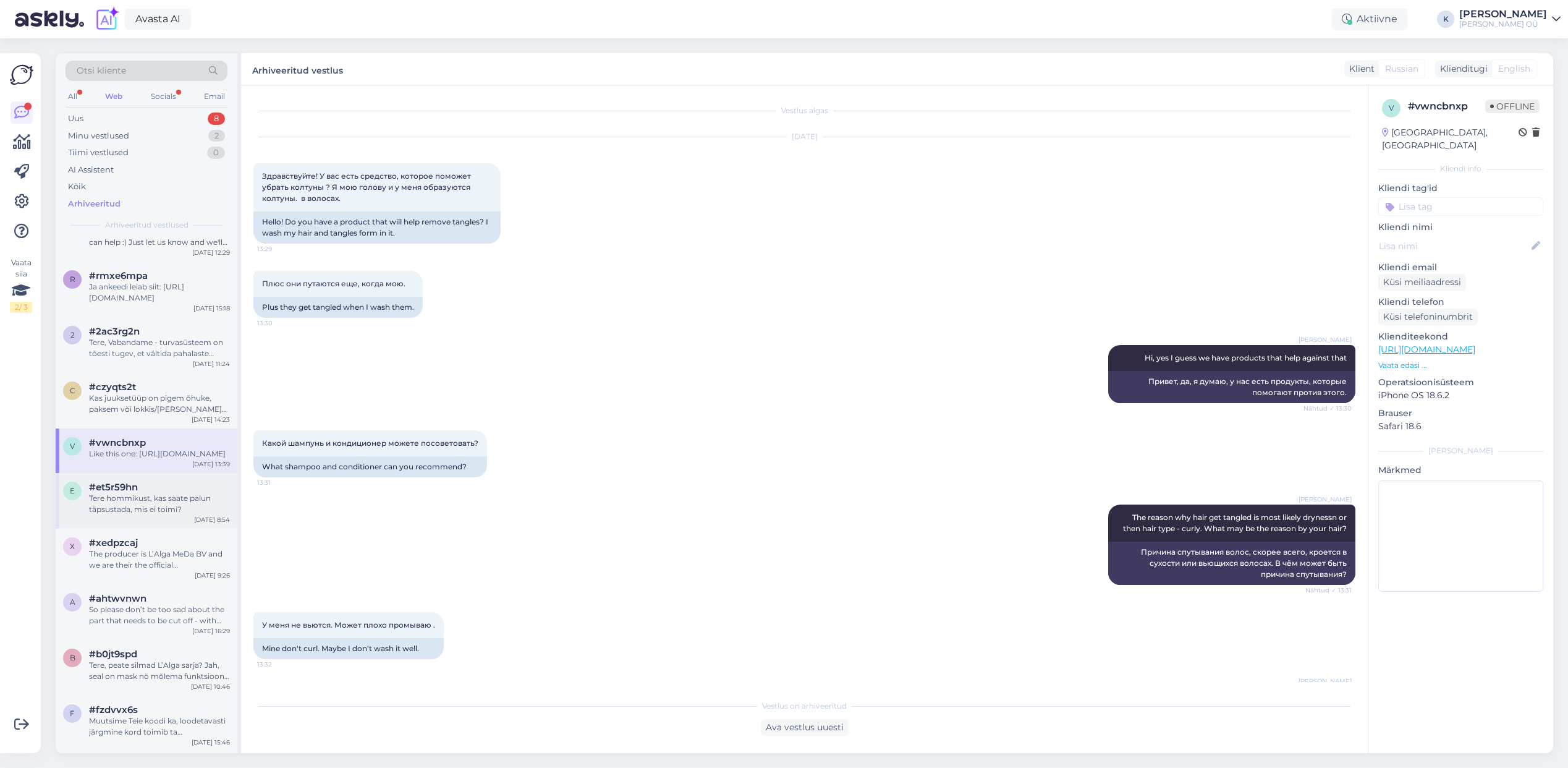
scroll to position [974, 0]
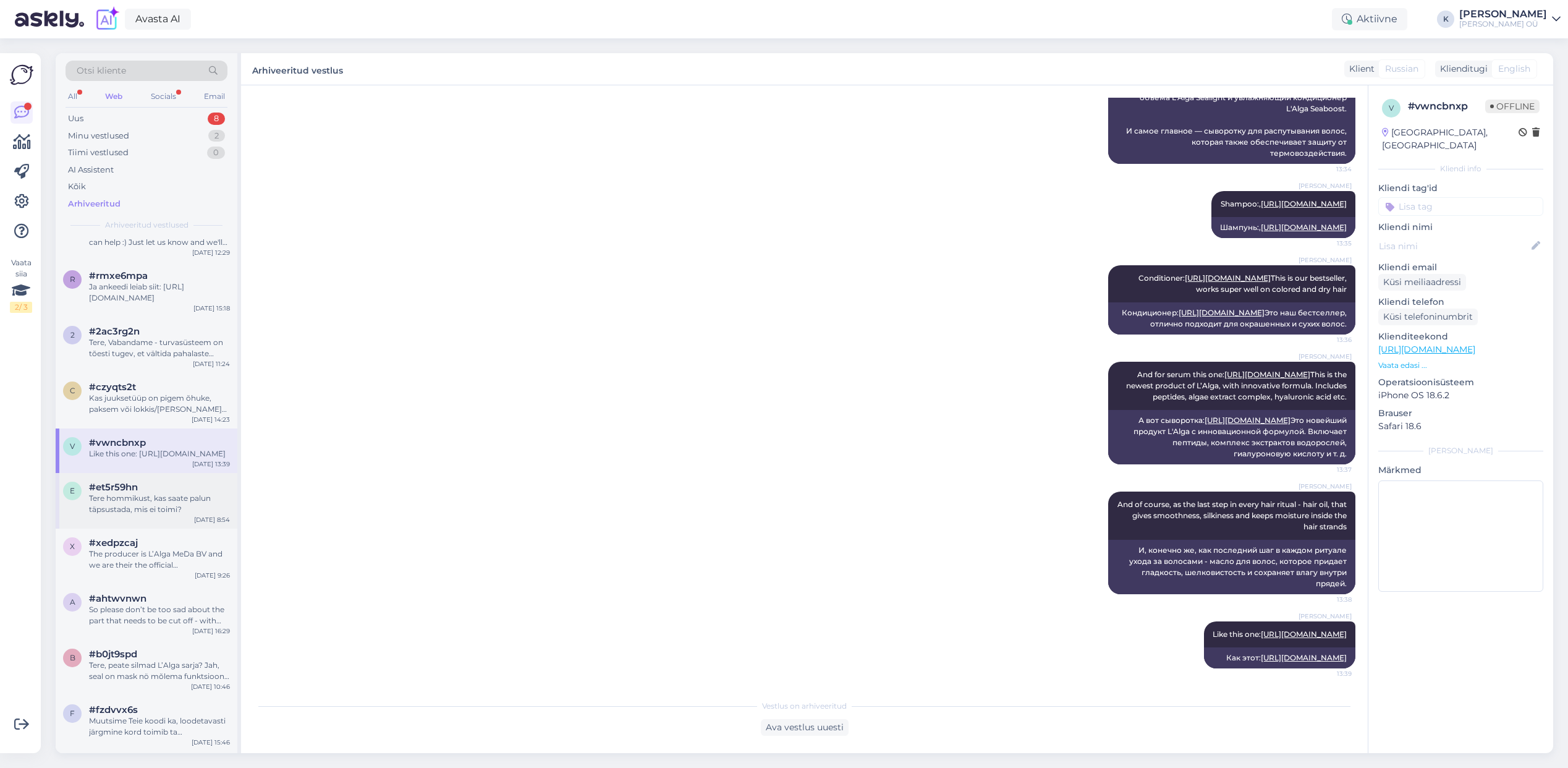
click at [145, 493] on div "#et5r59hn" at bounding box center [159, 487] width 141 height 11
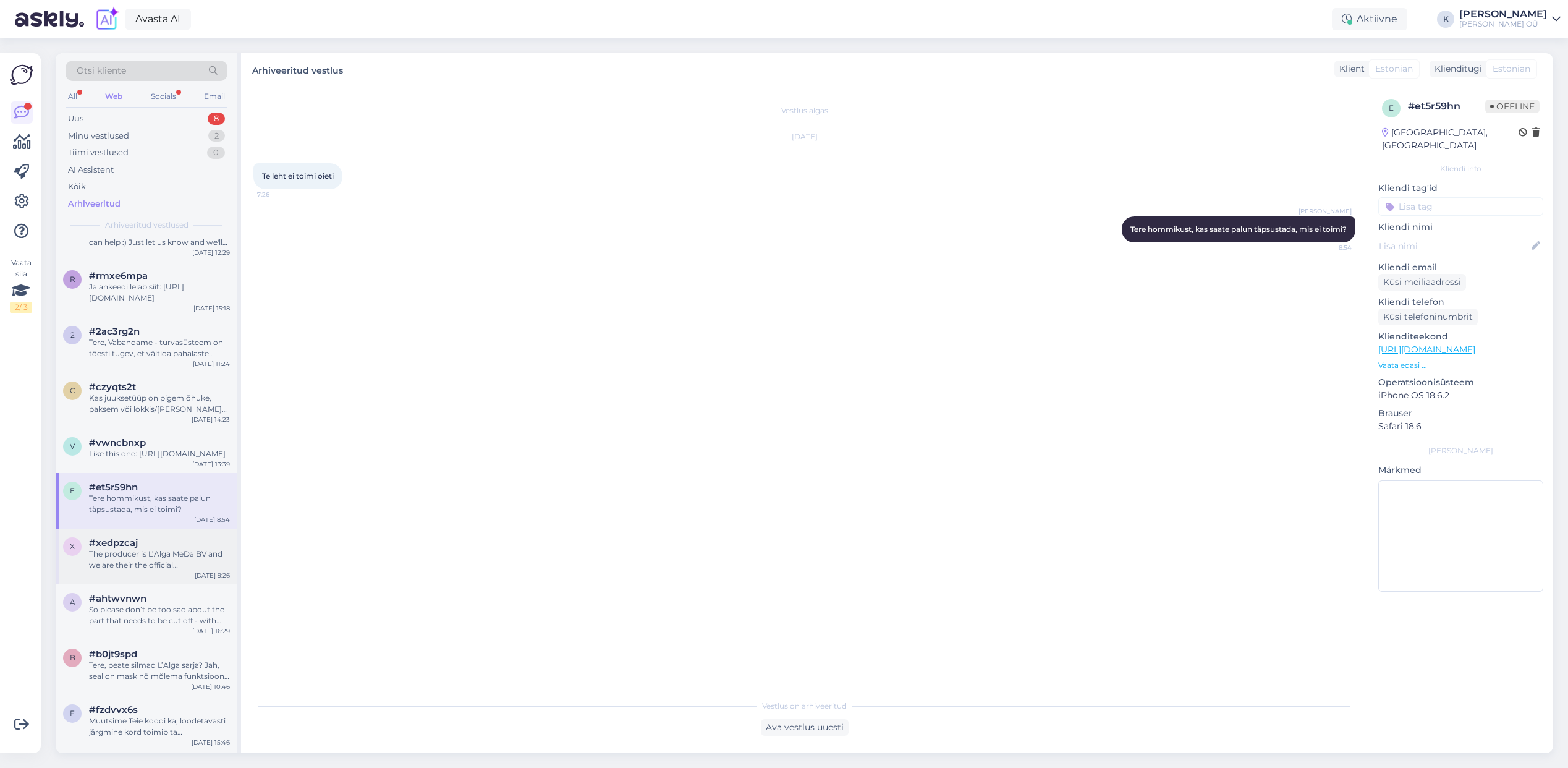
click at [120, 549] on span "#xedpzcaj" at bounding box center [113, 543] width 49 height 11
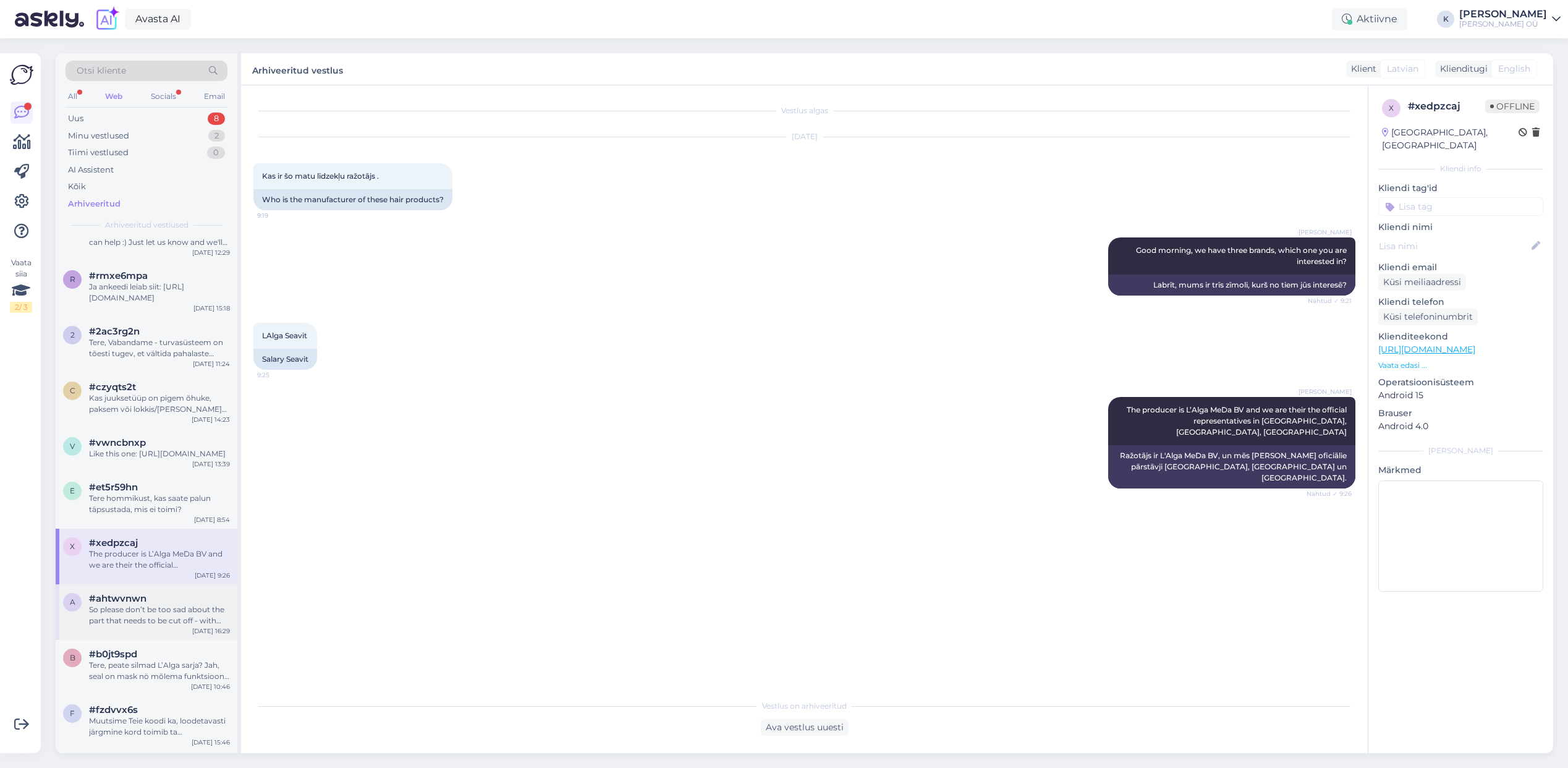
click at [128, 604] on span "#ahtwvnwn" at bounding box center [117, 598] width 57 height 11
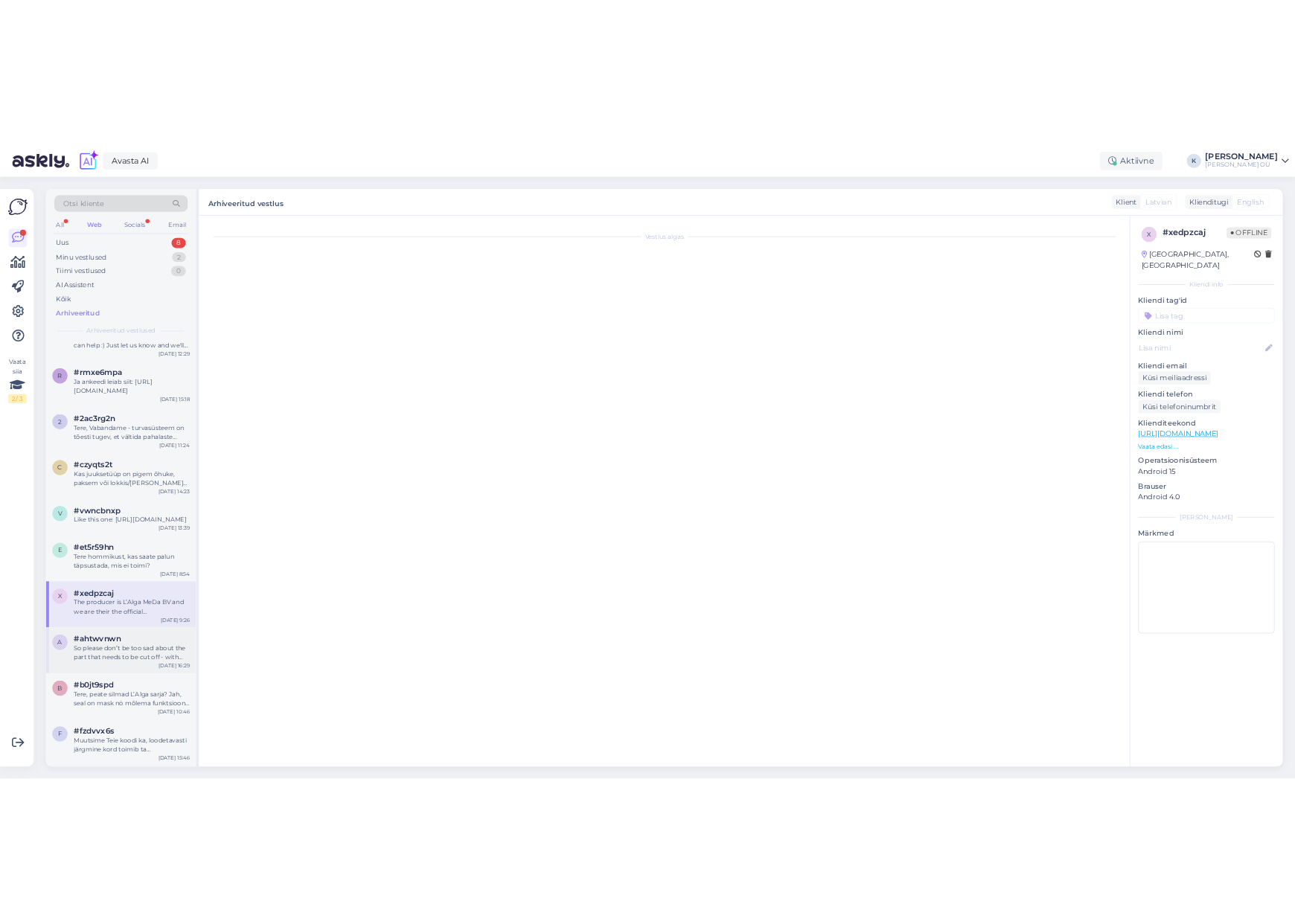
scroll to position [311, 0]
